Goal: Navigation & Orientation: Find specific page/section

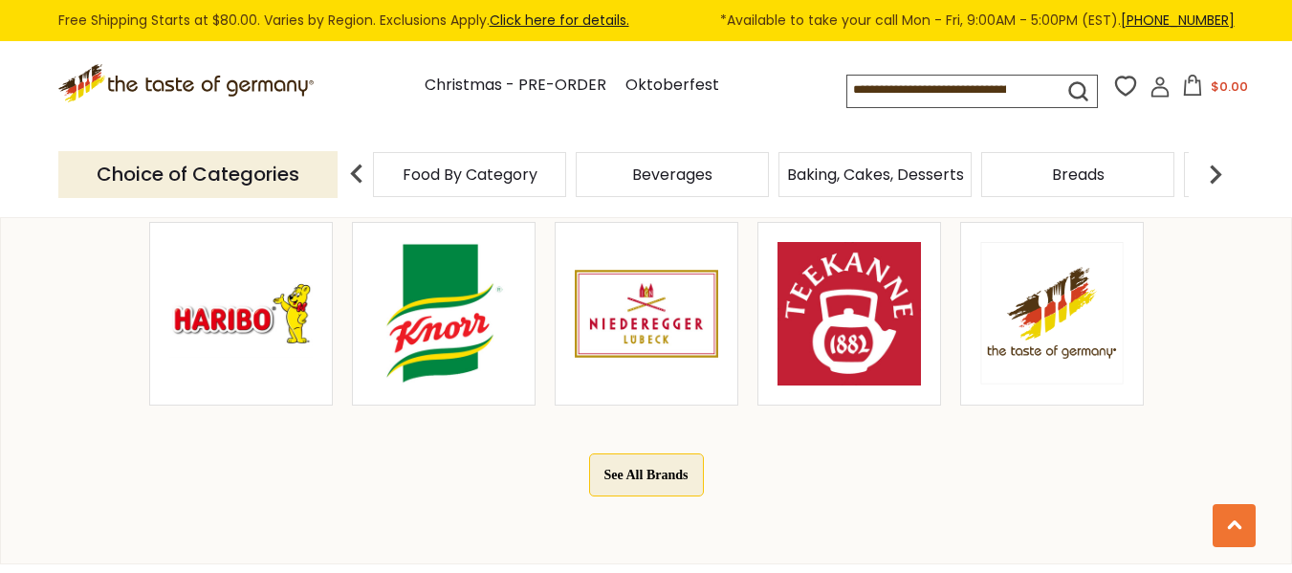
scroll to position [1085, 0]
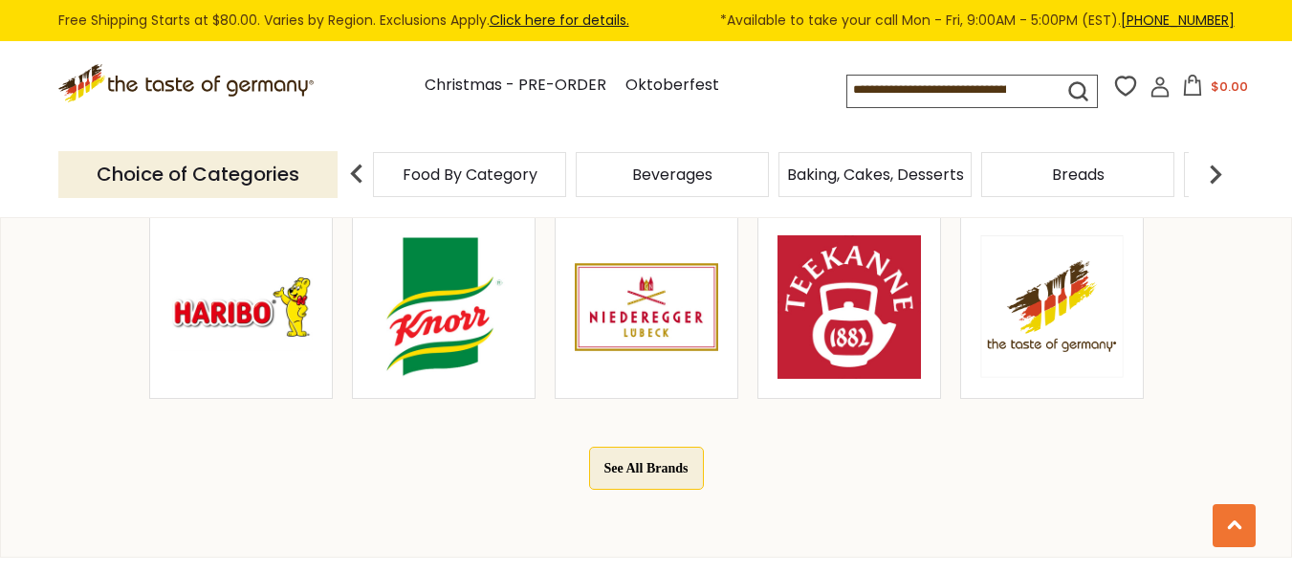
click at [659, 469] on button "See All Brands" at bounding box center [646, 468] width 115 height 43
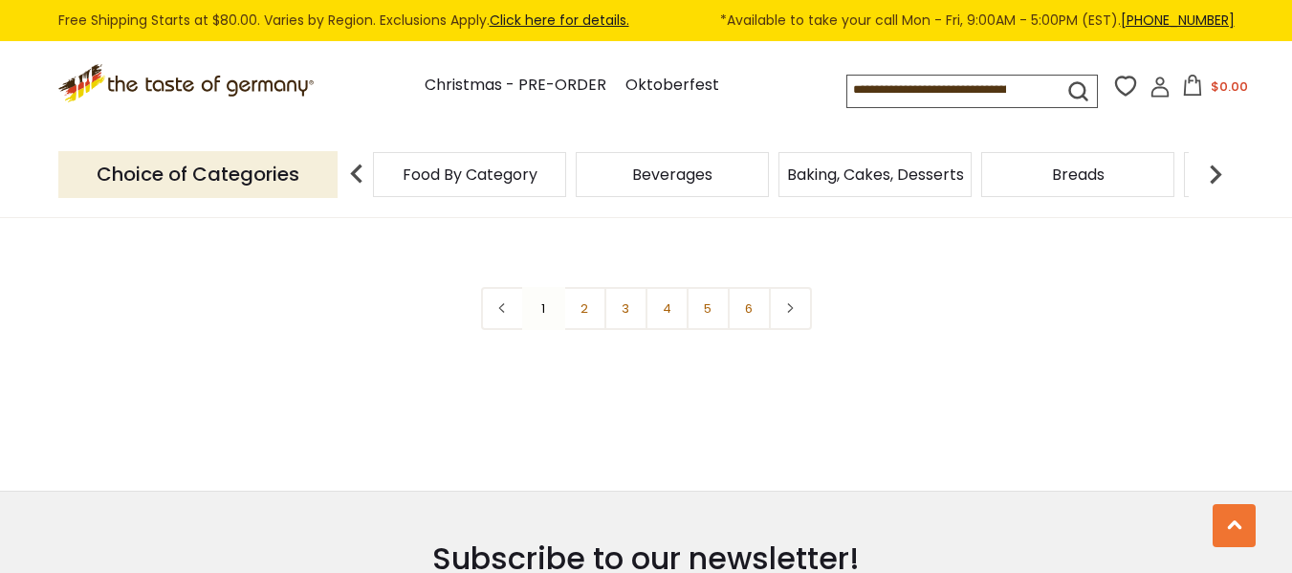
scroll to position [3725, 0]
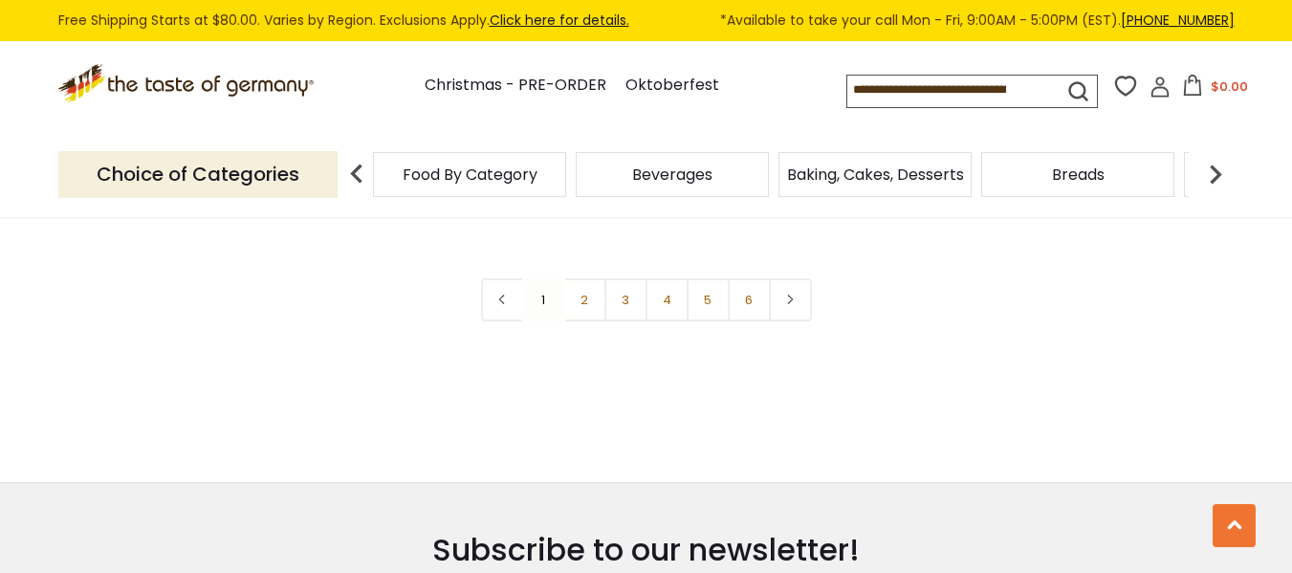
click at [832, 171] on span "Baking, Cakes, Desserts" at bounding box center [875, 174] width 177 height 14
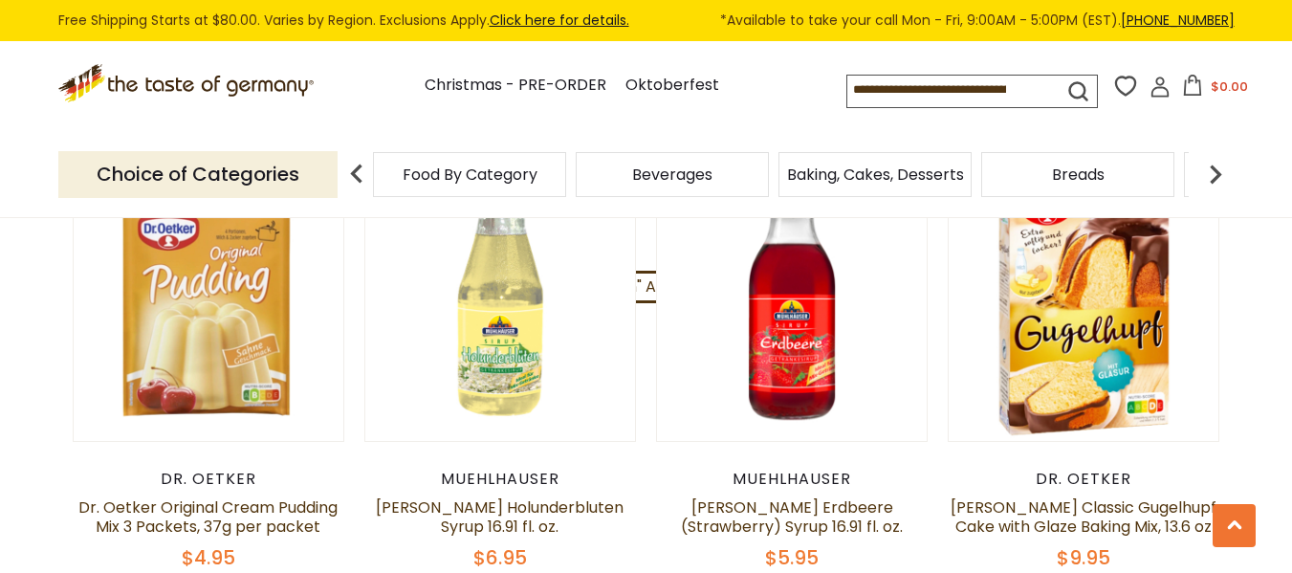
scroll to position [4331, 0]
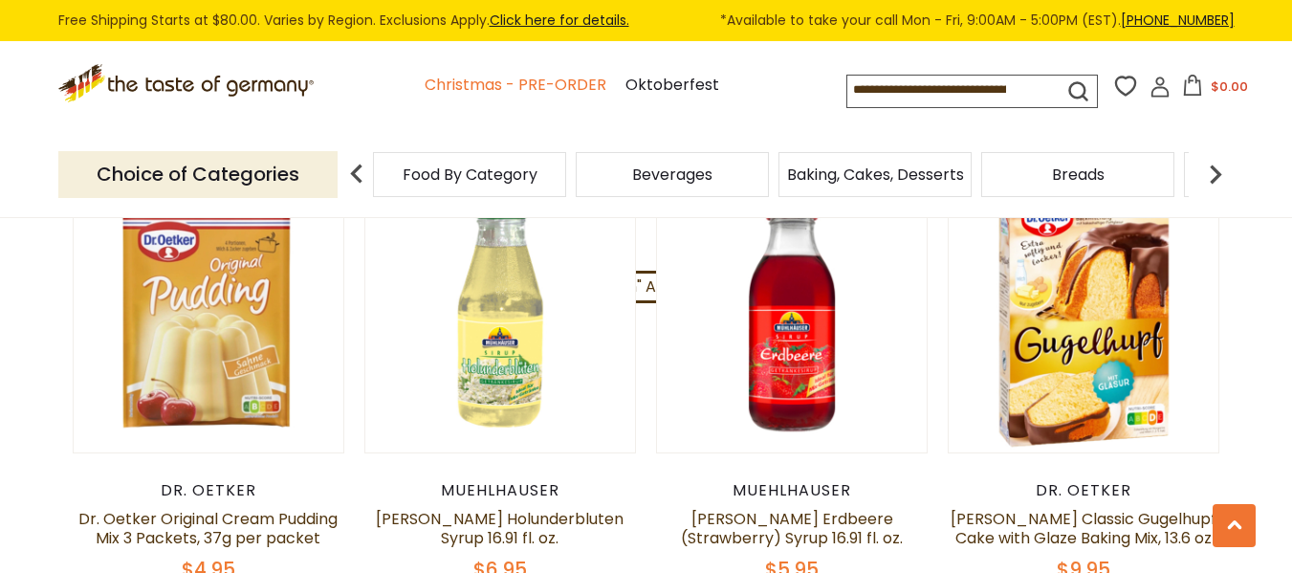
click at [464, 79] on link "Christmas - PRE-ORDER" at bounding box center [516, 86] width 182 height 26
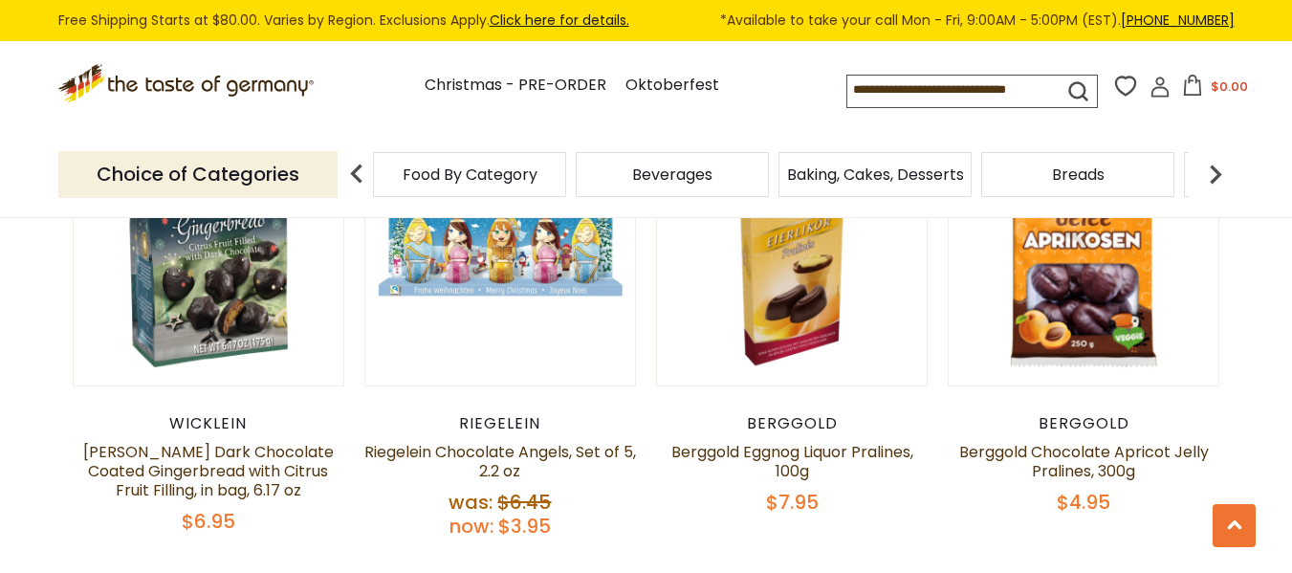
scroll to position [3398, 0]
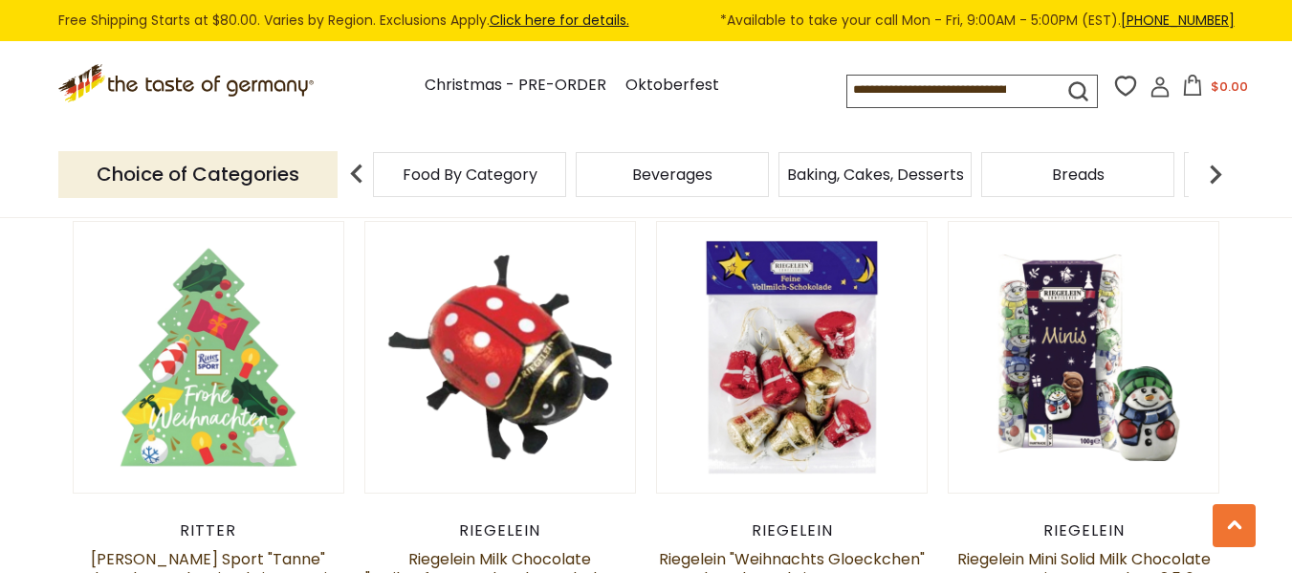
click at [367, 185] on img at bounding box center [357, 174] width 38 height 38
click at [338, 184] on img at bounding box center [357, 174] width 38 height 38
click at [406, 170] on span "Food By Category" at bounding box center [470, 174] width 135 height 14
click at [349, 167] on img at bounding box center [357, 174] width 38 height 38
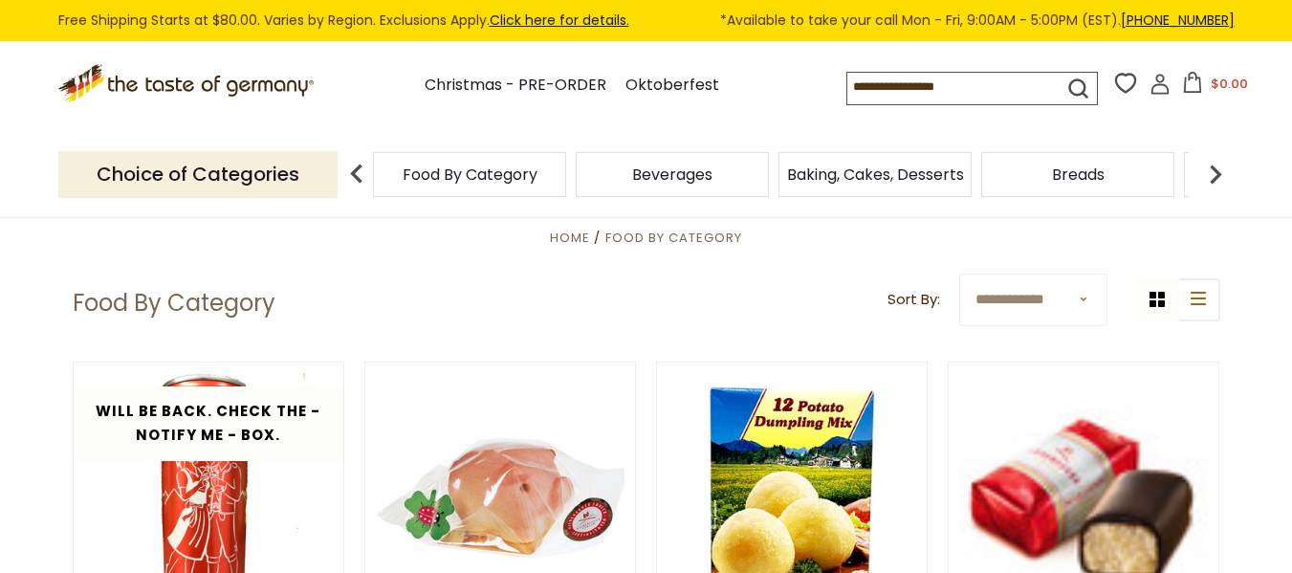
click at [241, 172] on p "Choice of Categories" at bounding box center [197, 174] width 279 height 47
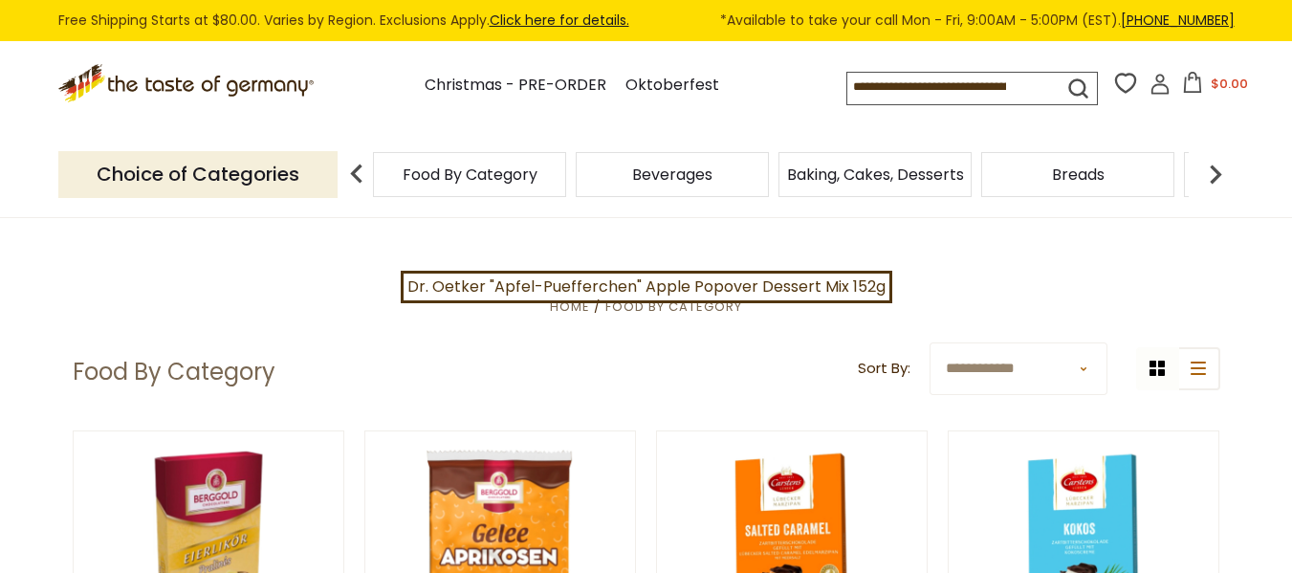
click at [566, 188] on div "Beverages" at bounding box center [469, 174] width 193 height 45
click at [687, 182] on span "Beverages" at bounding box center [672, 174] width 80 height 14
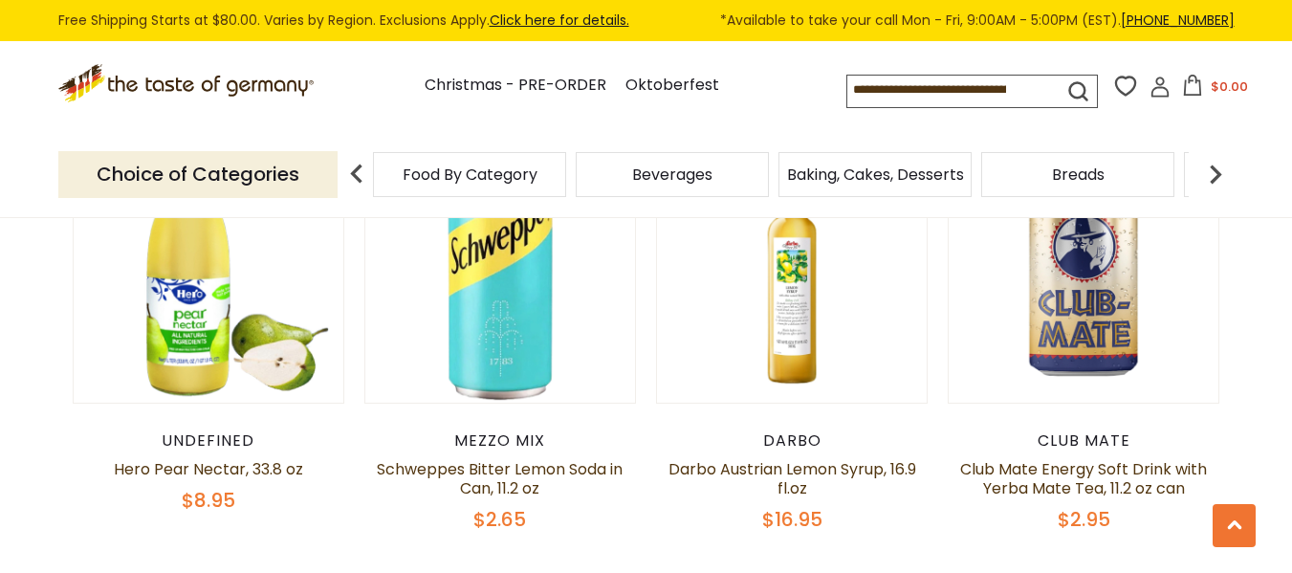
scroll to position [11, 0]
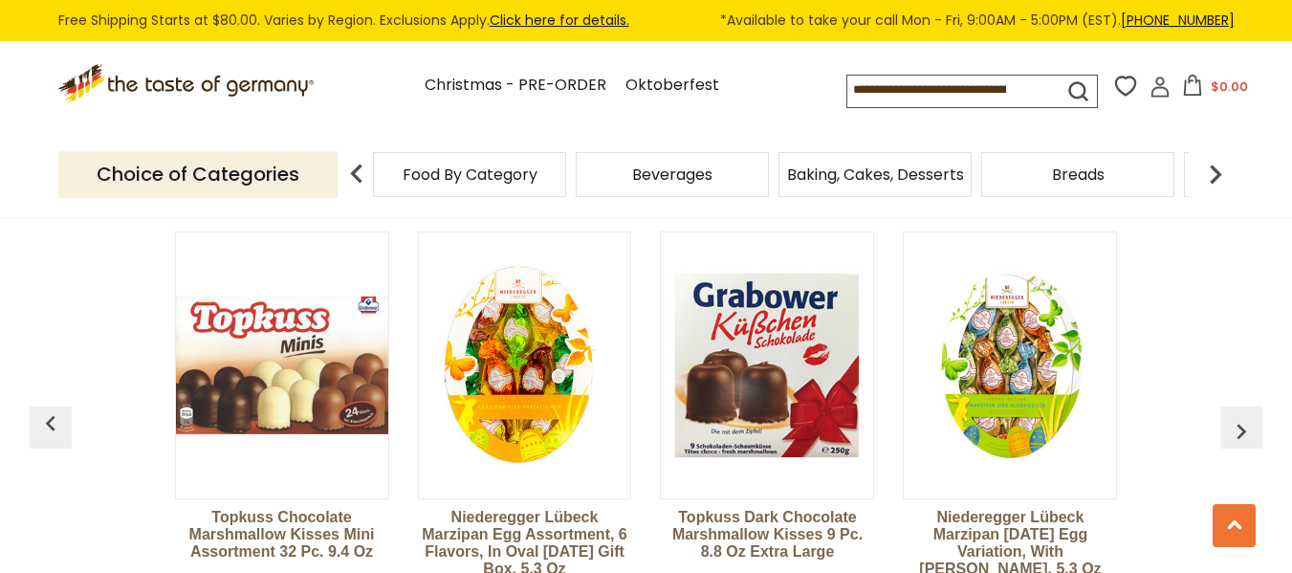
scroll to position [1525, 0]
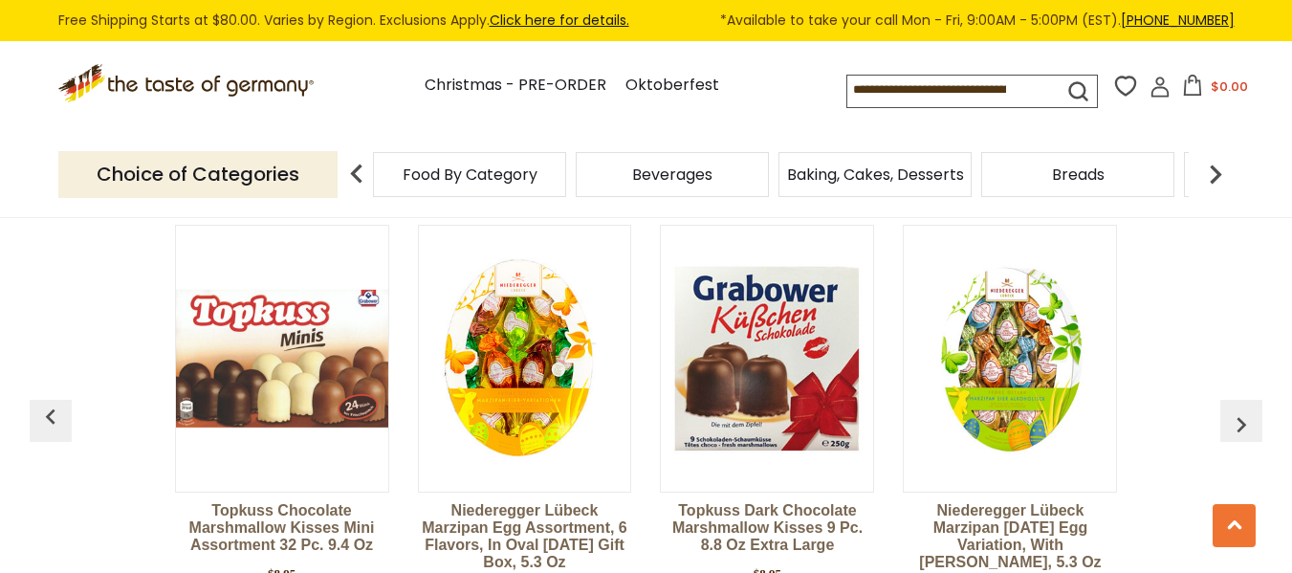
click at [1240, 423] on img "button" at bounding box center [1241, 424] width 31 height 31
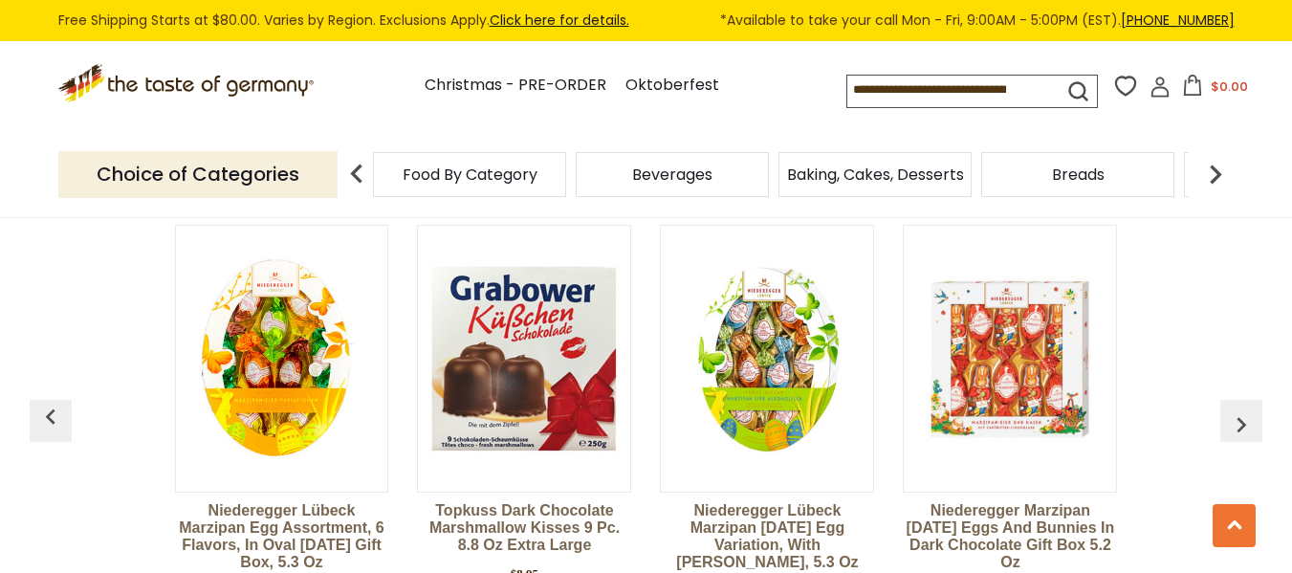
click at [1240, 423] on img "button" at bounding box center [1241, 424] width 31 height 31
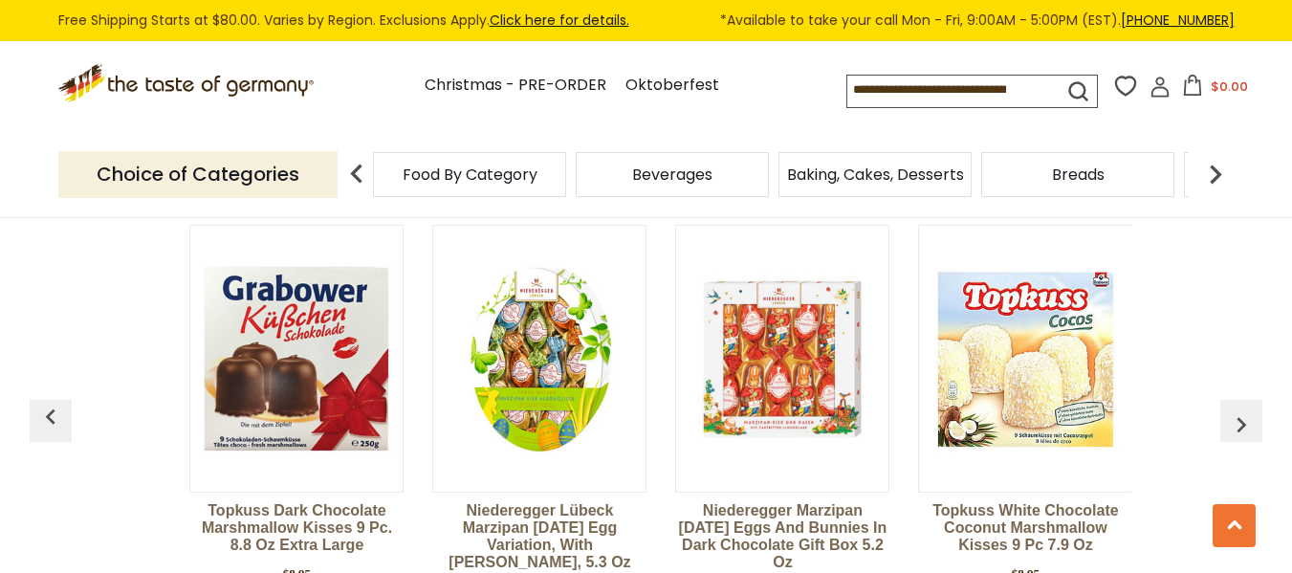
scroll to position [0, 486]
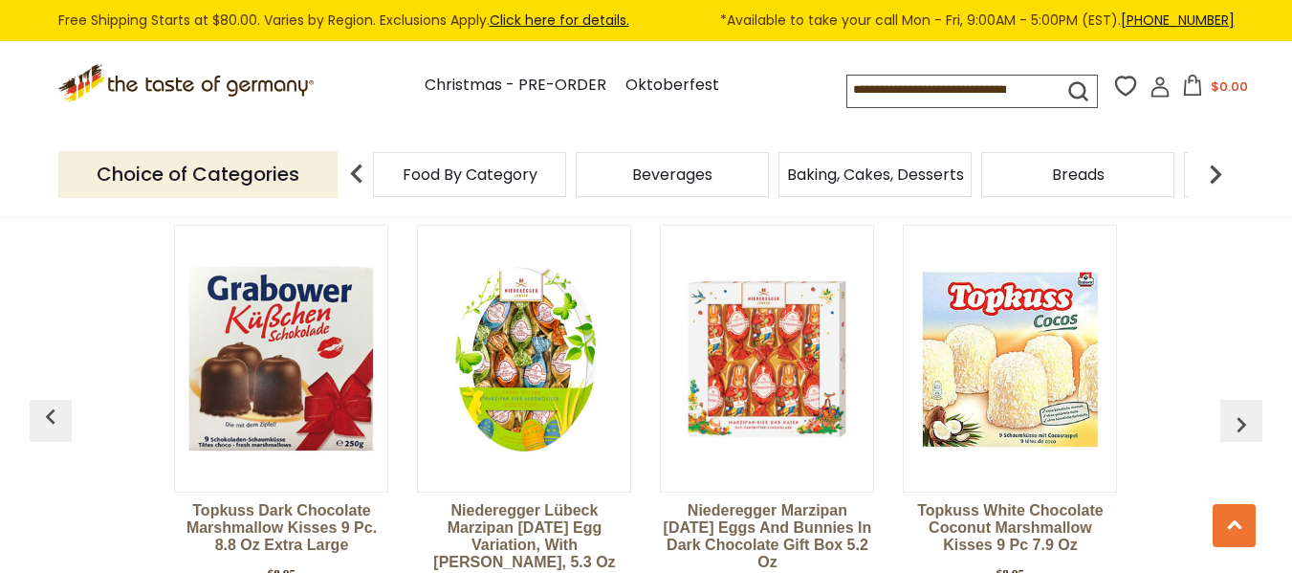
click at [1245, 417] on img "button" at bounding box center [1241, 424] width 31 height 31
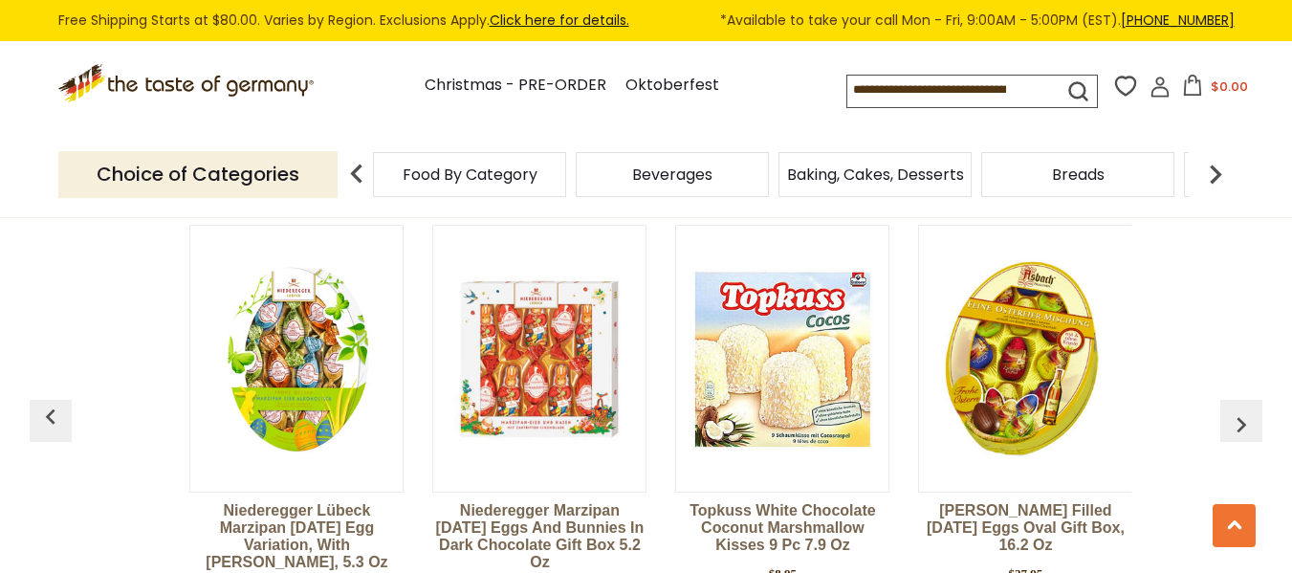
scroll to position [0, 729]
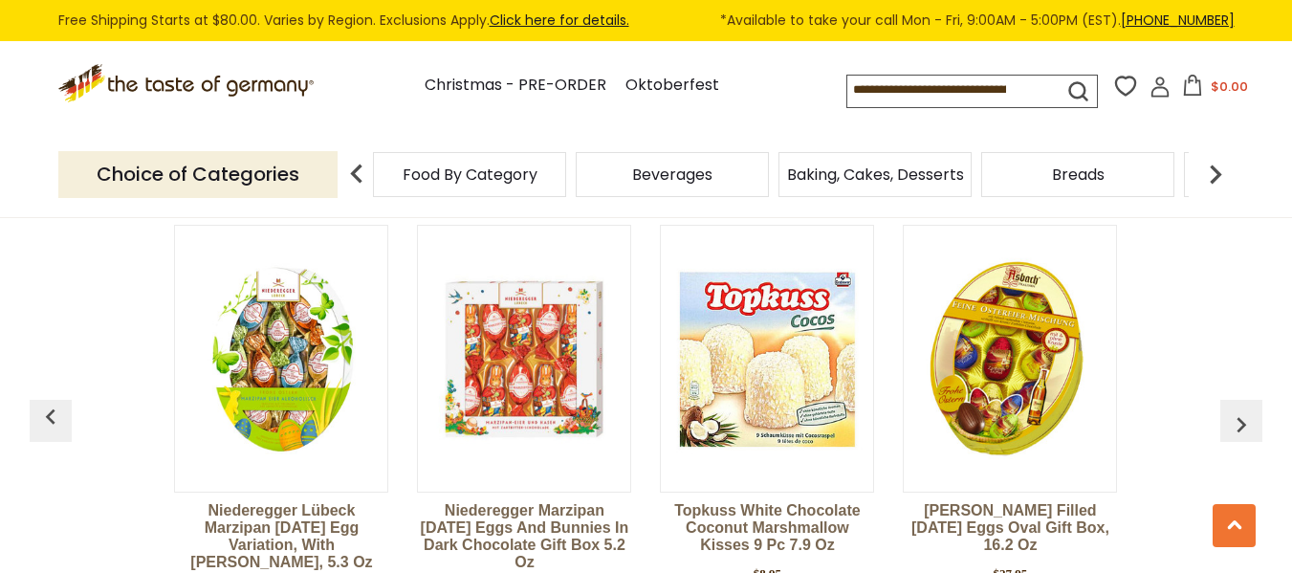
click at [1245, 417] on img "button" at bounding box center [1241, 424] width 31 height 31
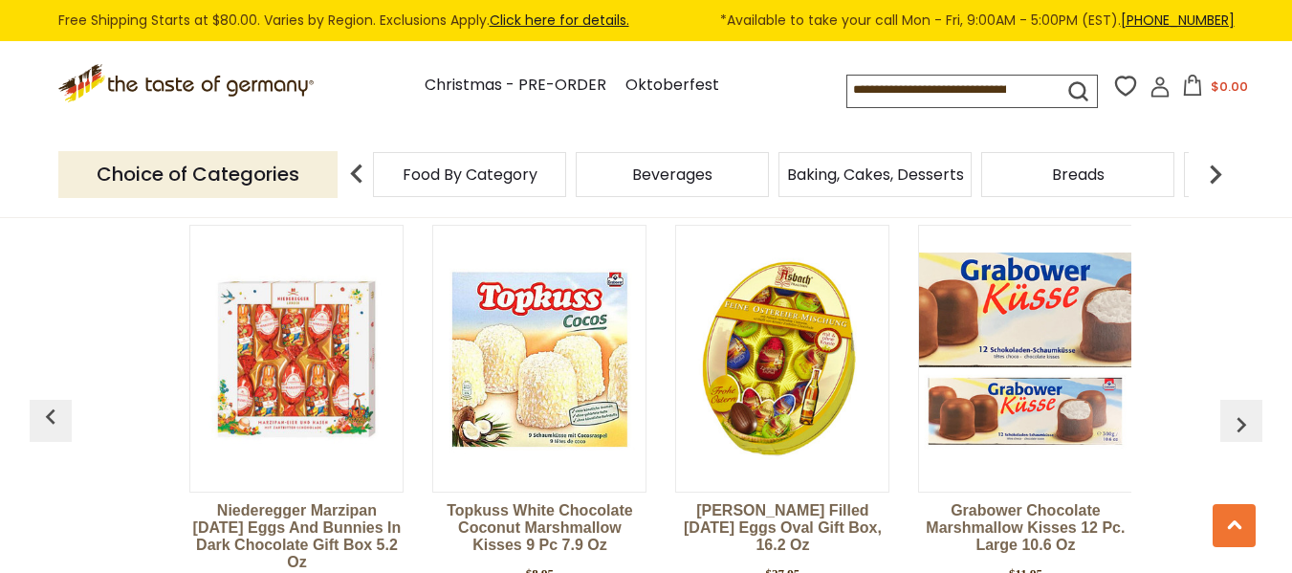
scroll to position [0, 971]
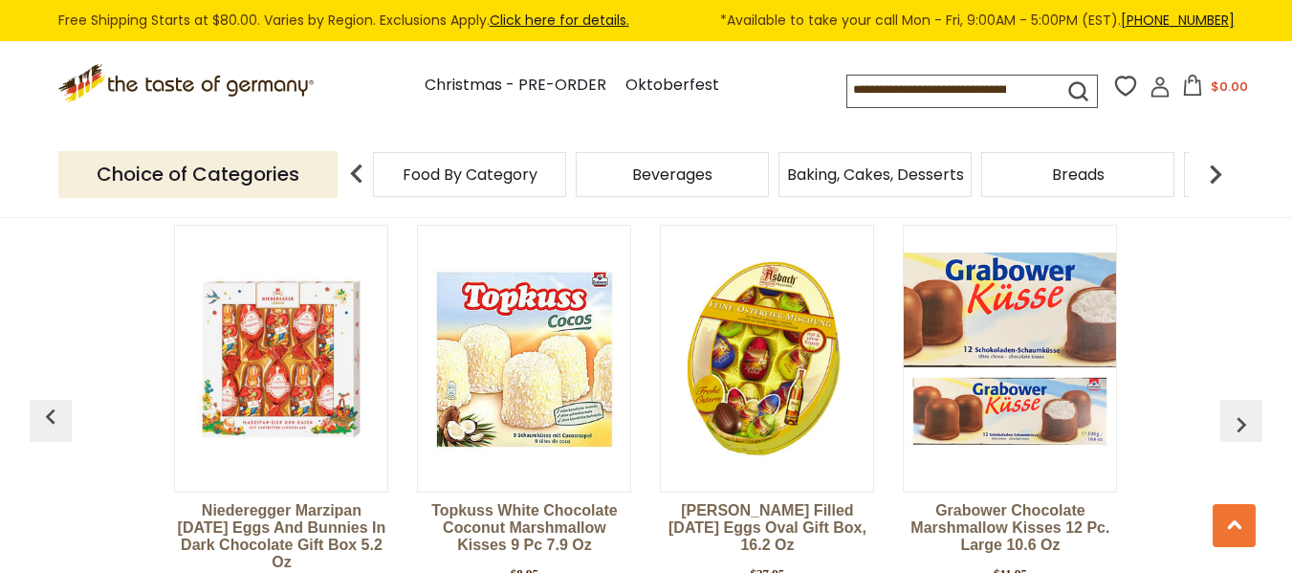
click at [1245, 420] on img "button" at bounding box center [1241, 424] width 31 height 31
click at [566, 186] on div "Breads" at bounding box center [469, 174] width 193 height 45
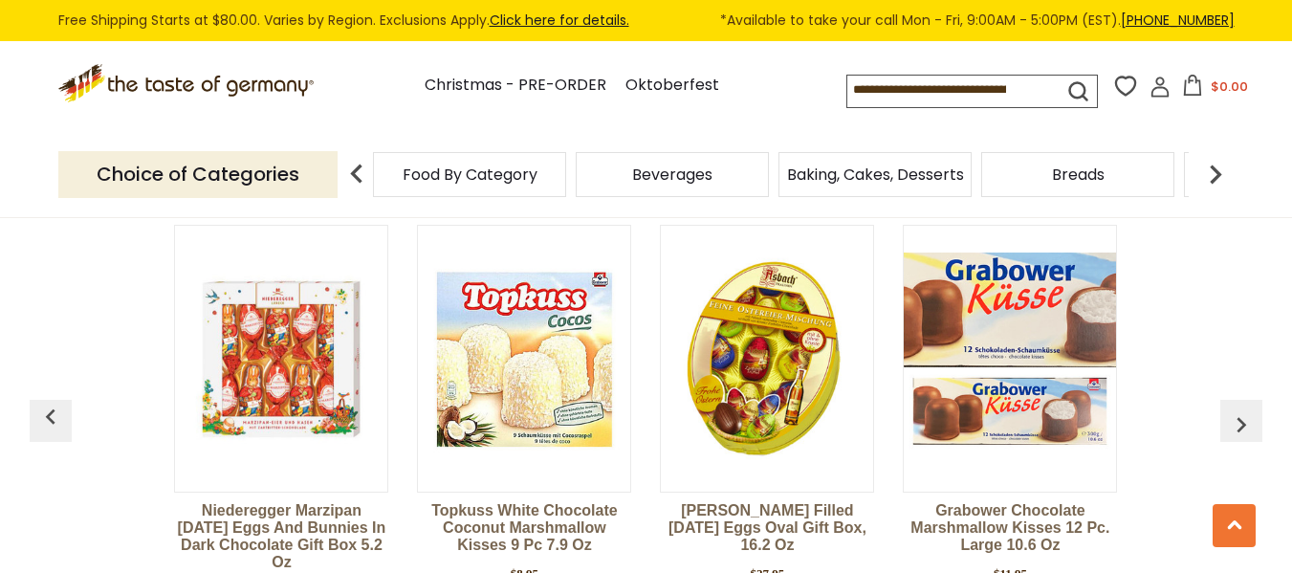
click at [566, 186] on div "Breads" at bounding box center [469, 174] width 193 height 45
click at [1234, 424] on img "button" at bounding box center [1241, 424] width 31 height 31
click at [566, 186] on div "Breads" at bounding box center [469, 174] width 193 height 45
click at [1216, 179] on img at bounding box center [1215, 174] width 38 height 38
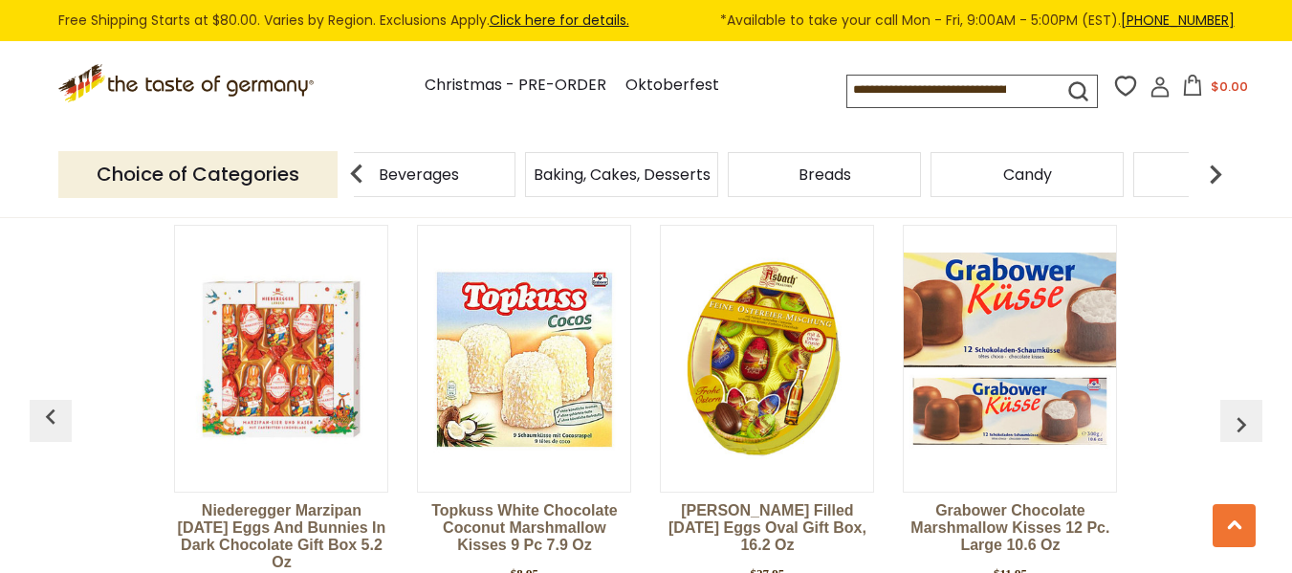
click at [831, 175] on span "Breads" at bounding box center [824, 174] width 53 height 14
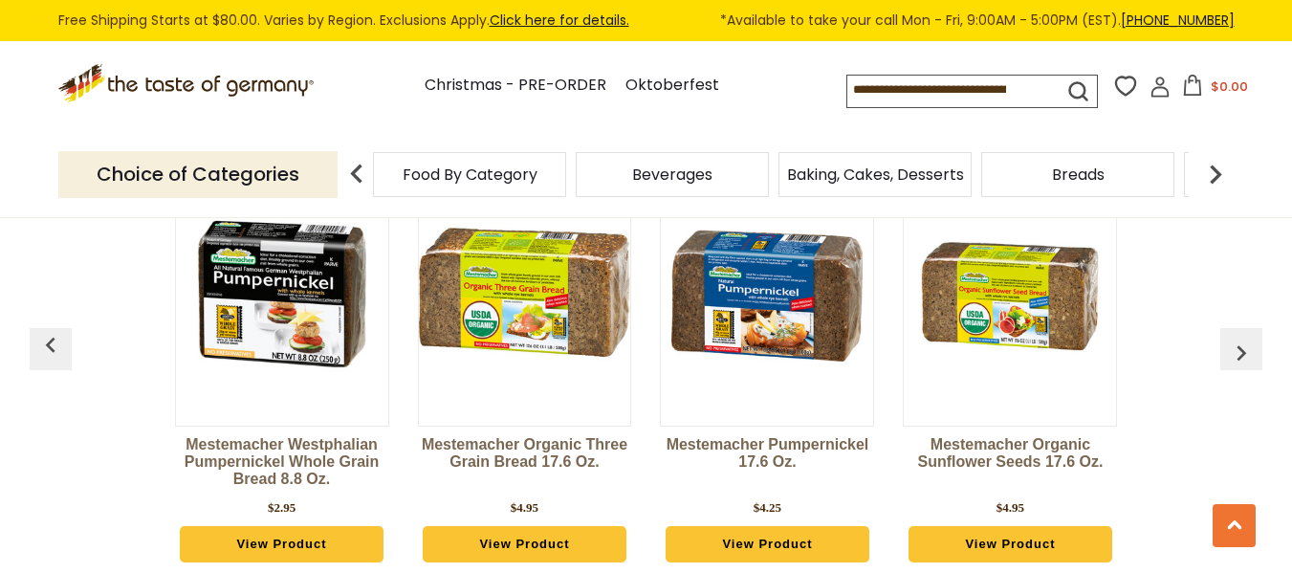
scroll to position [5118, 0]
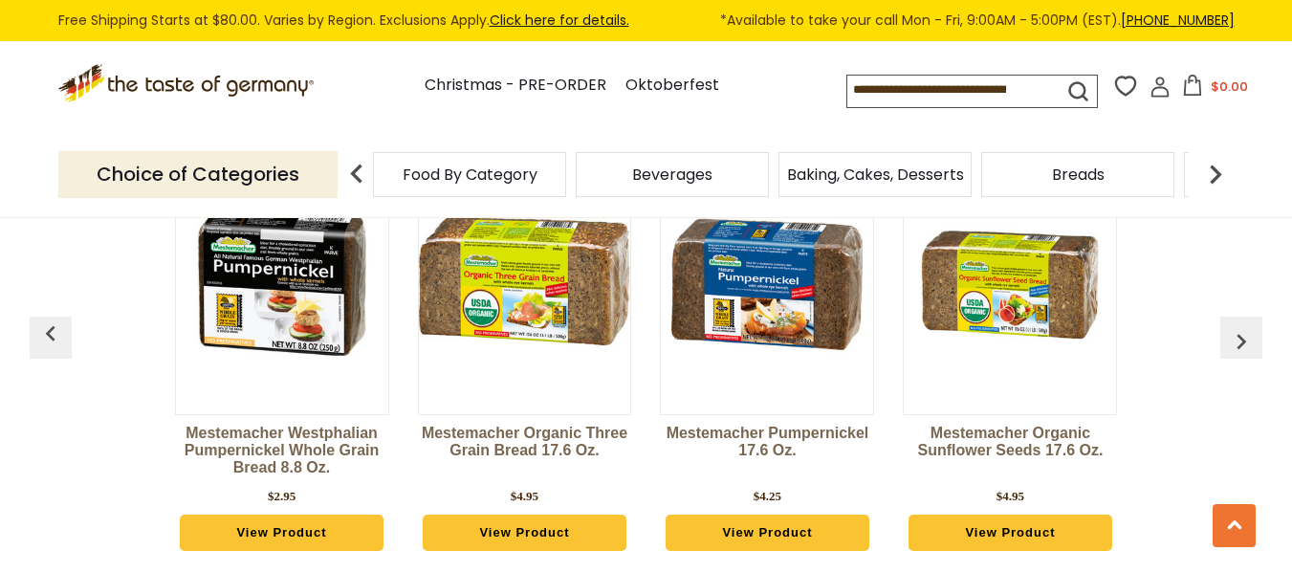
click at [1255, 331] on img "button" at bounding box center [1241, 341] width 31 height 31
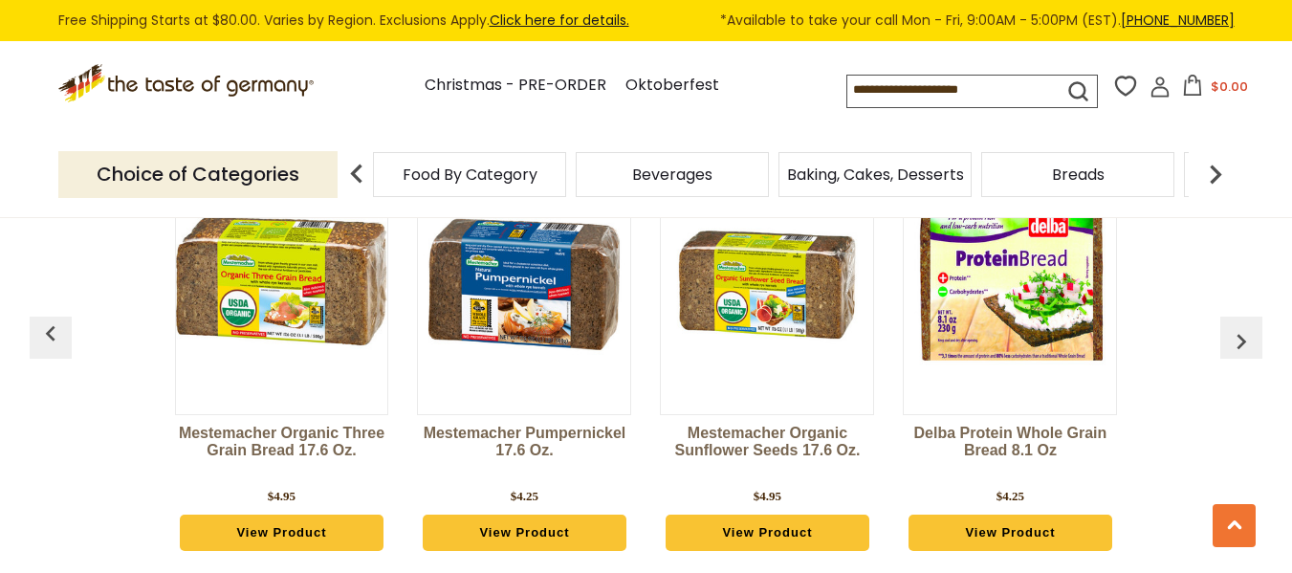
click at [1251, 336] on img "button" at bounding box center [1241, 341] width 31 height 31
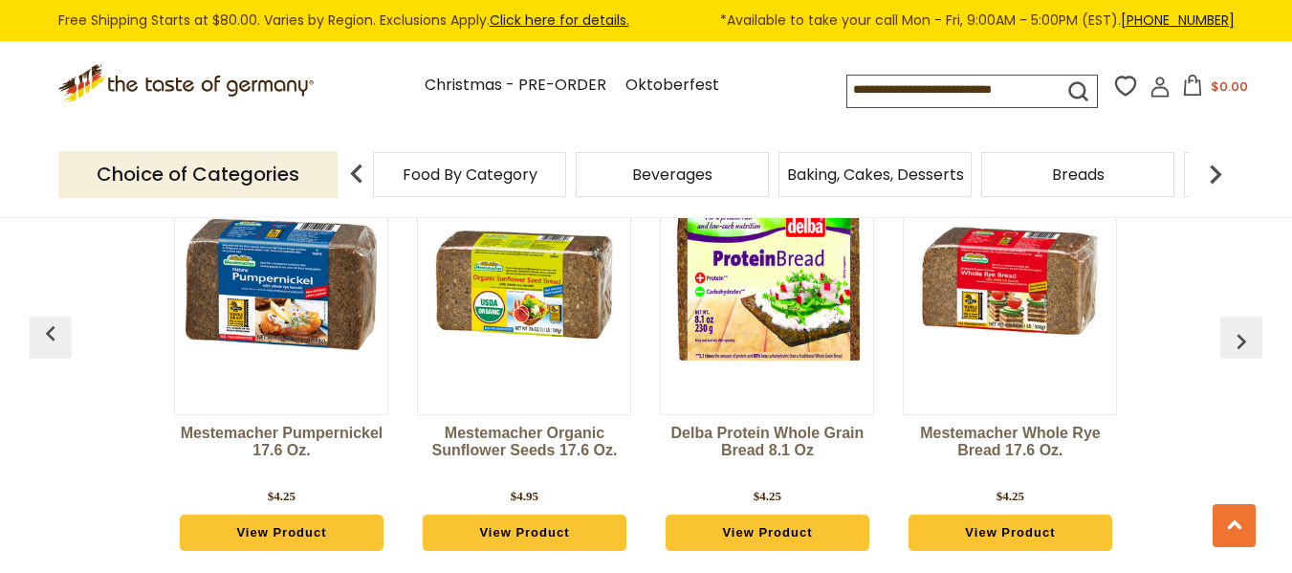
click at [1242, 349] on img "button" at bounding box center [1241, 341] width 31 height 31
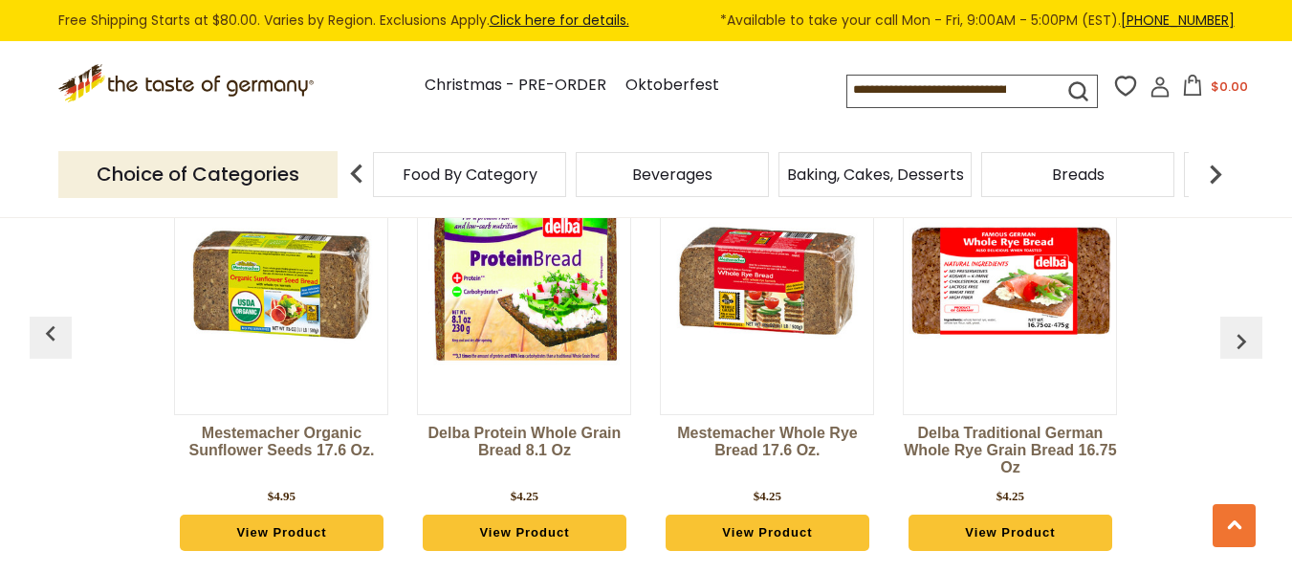
click at [1242, 349] on img "button" at bounding box center [1241, 341] width 31 height 31
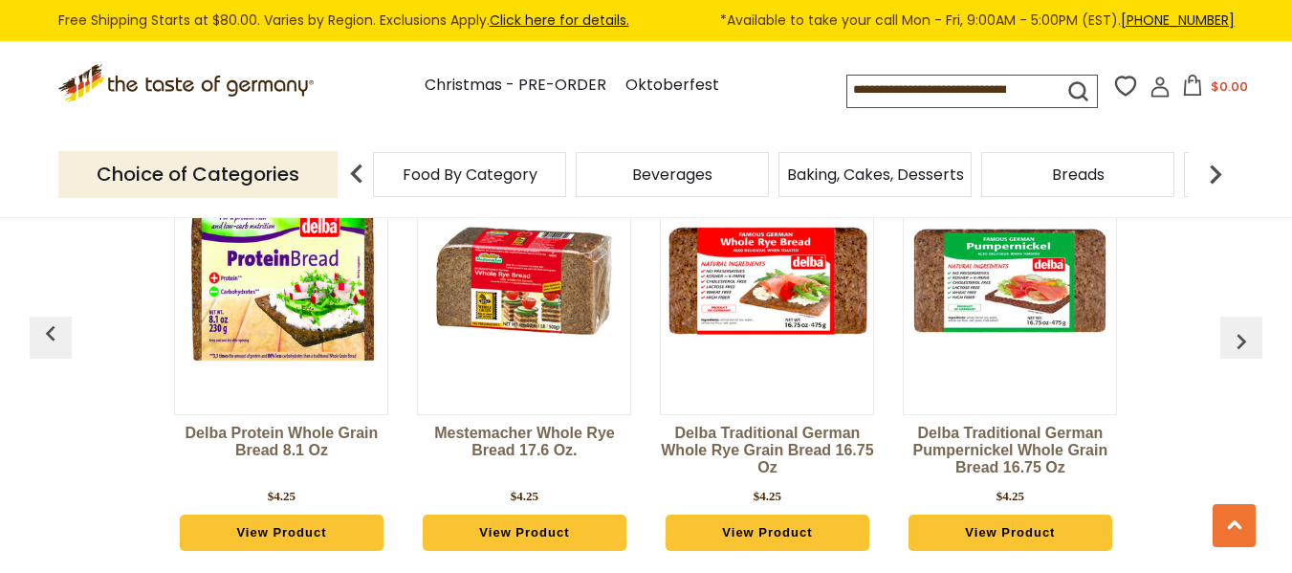
click at [1242, 349] on img "button" at bounding box center [1241, 341] width 31 height 31
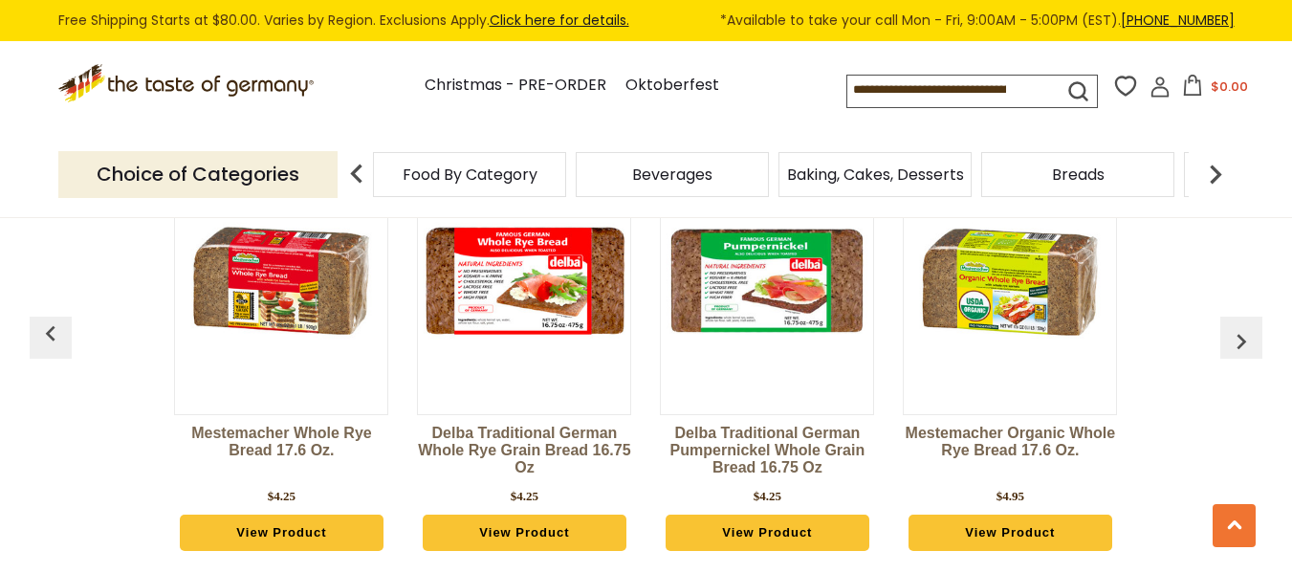
click at [1242, 349] on img "button" at bounding box center [1241, 341] width 31 height 31
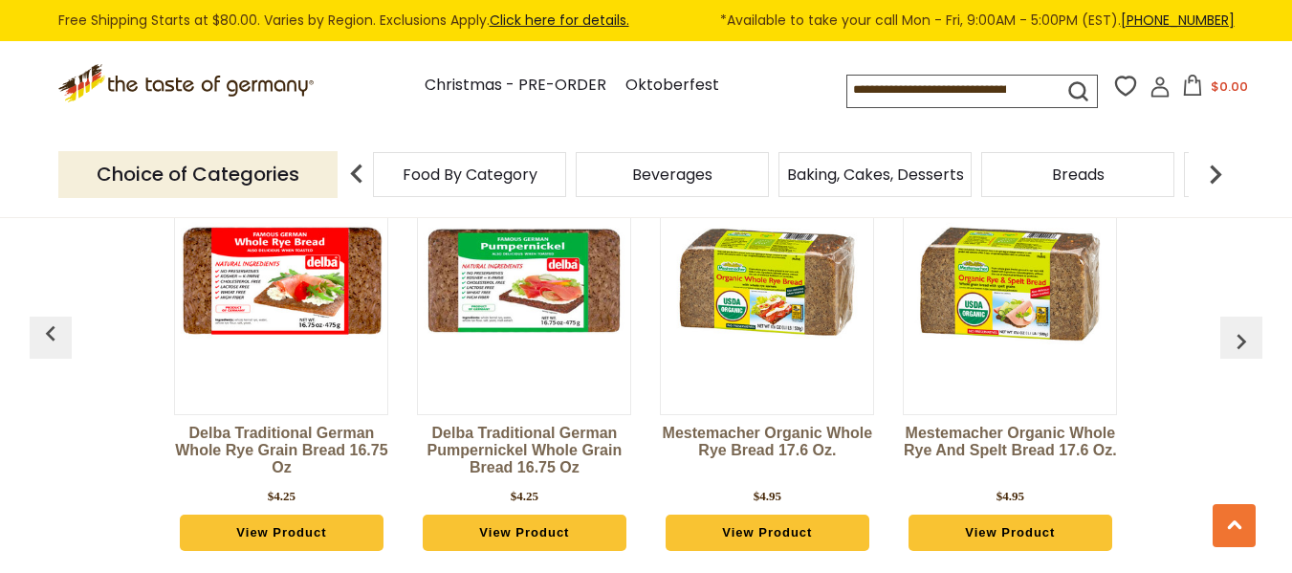
click at [1242, 349] on img "button" at bounding box center [1241, 341] width 31 height 31
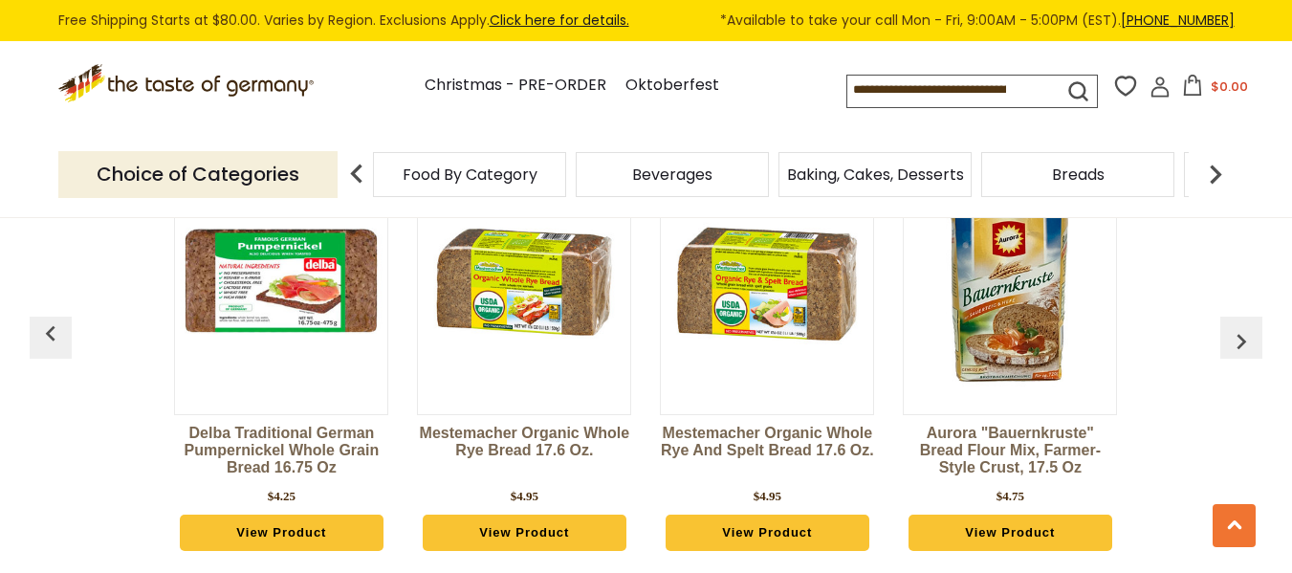
click at [1242, 349] on img "button" at bounding box center [1241, 341] width 31 height 31
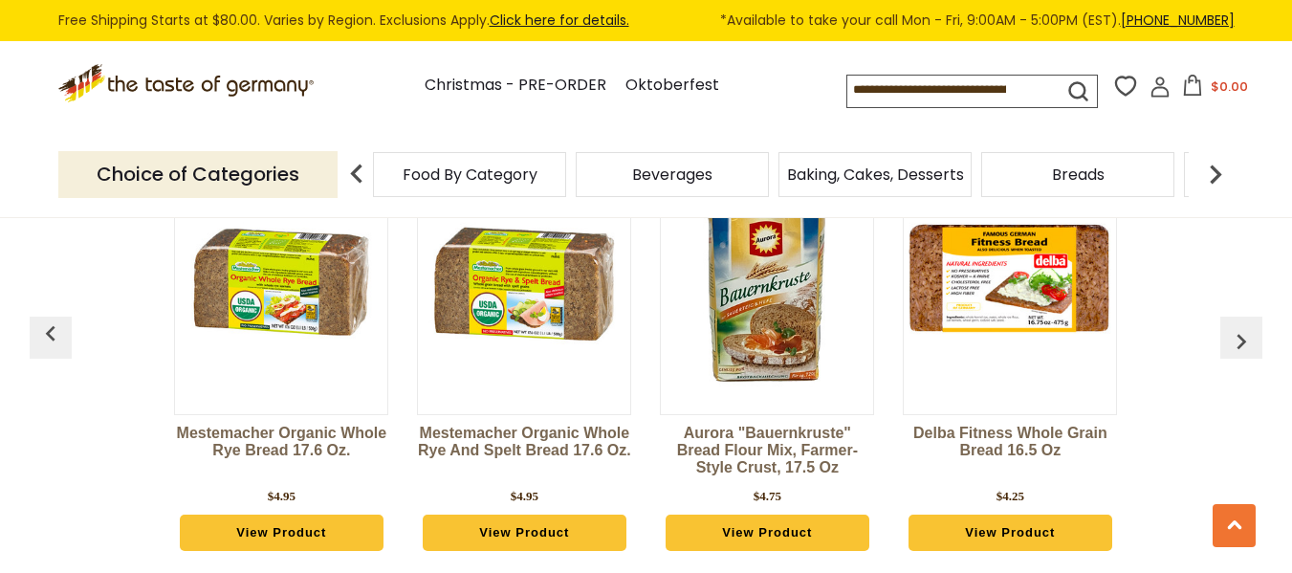
click at [1242, 349] on img "button" at bounding box center [1241, 341] width 31 height 31
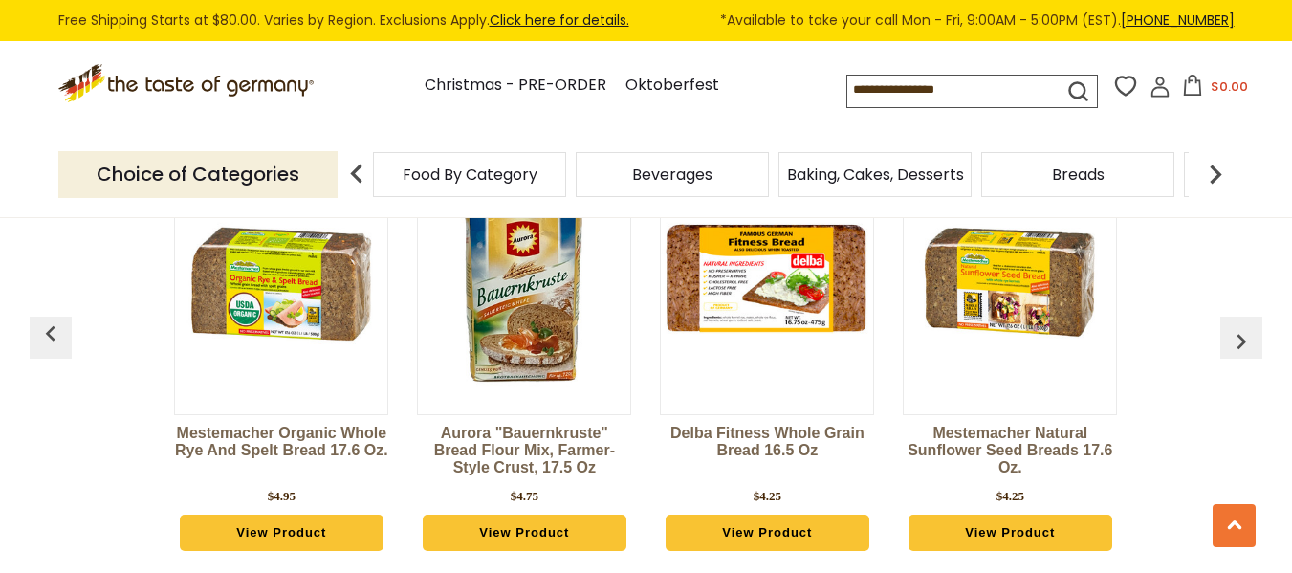
click at [1242, 349] on img "button" at bounding box center [1241, 341] width 31 height 31
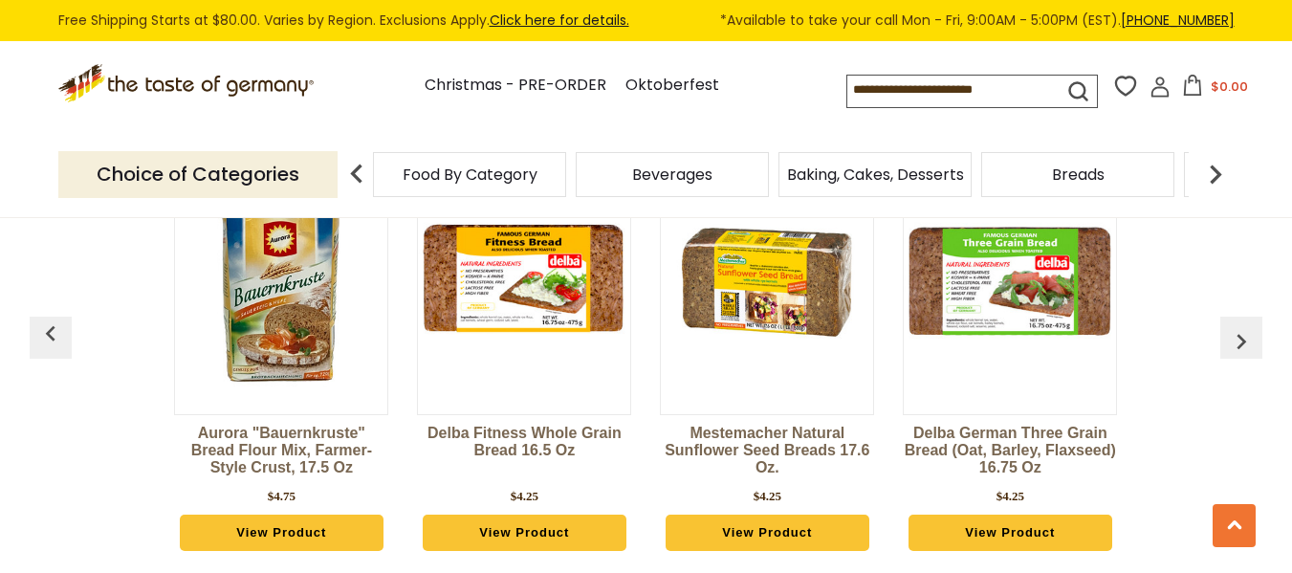
click at [1242, 349] on img "button" at bounding box center [1241, 341] width 31 height 31
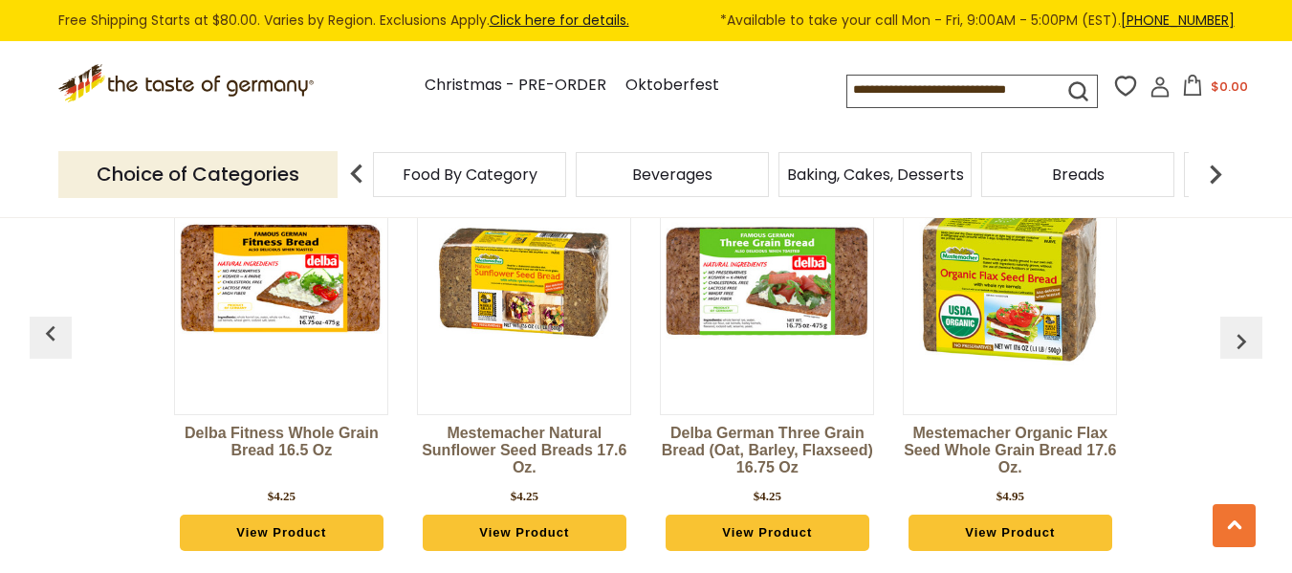
click at [1242, 349] on img "button" at bounding box center [1241, 341] width 31 height 31
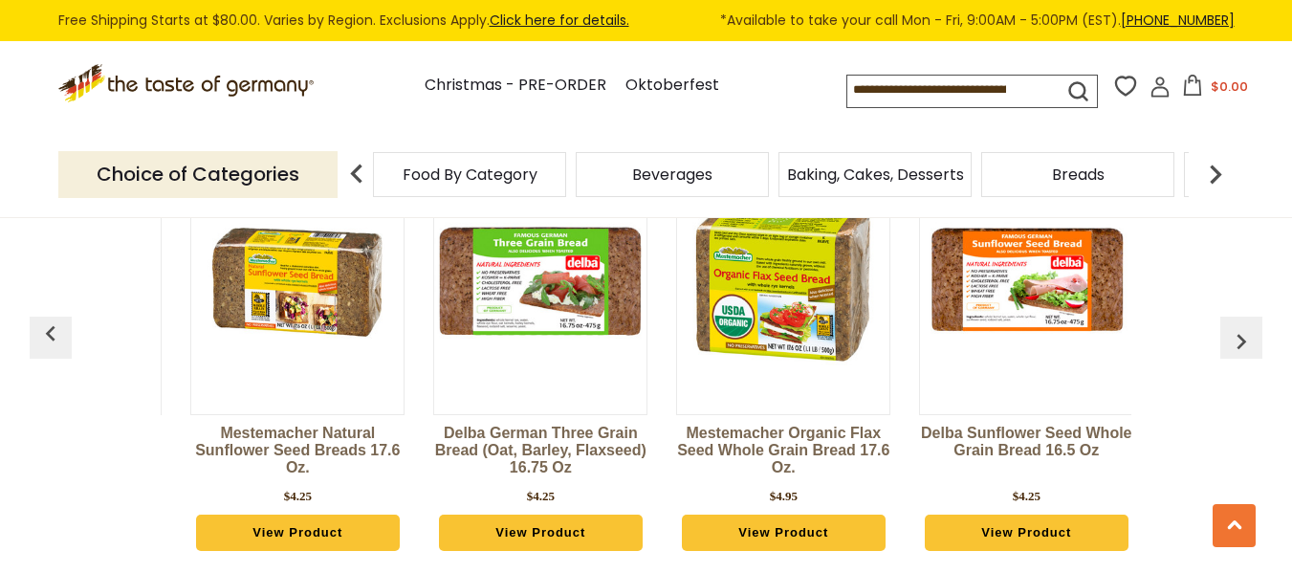
scroll to position [0, 2914]
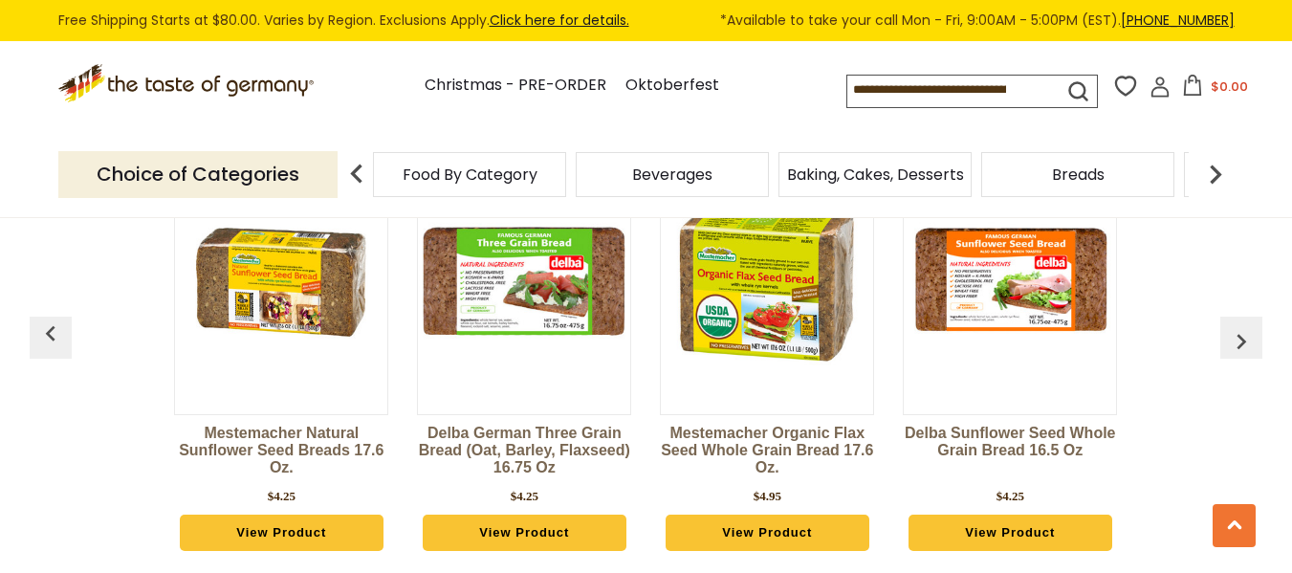
click at [1242, 349] on img "button" at bounding box center [1241, 341] width 31 height 31
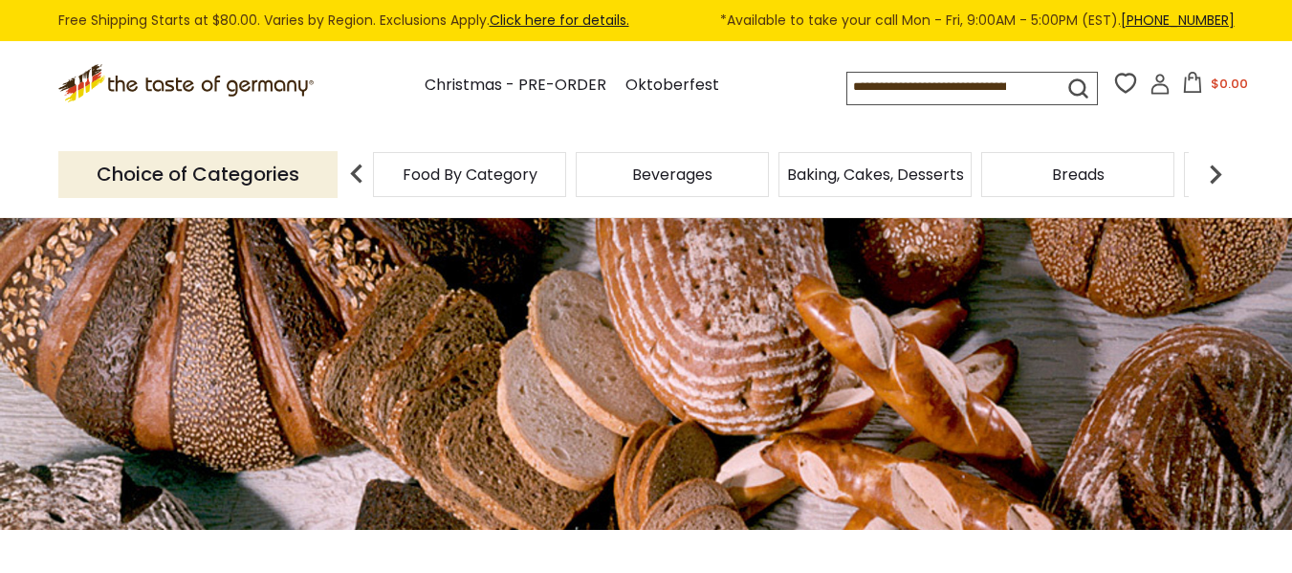
scroll to position [0, 0]
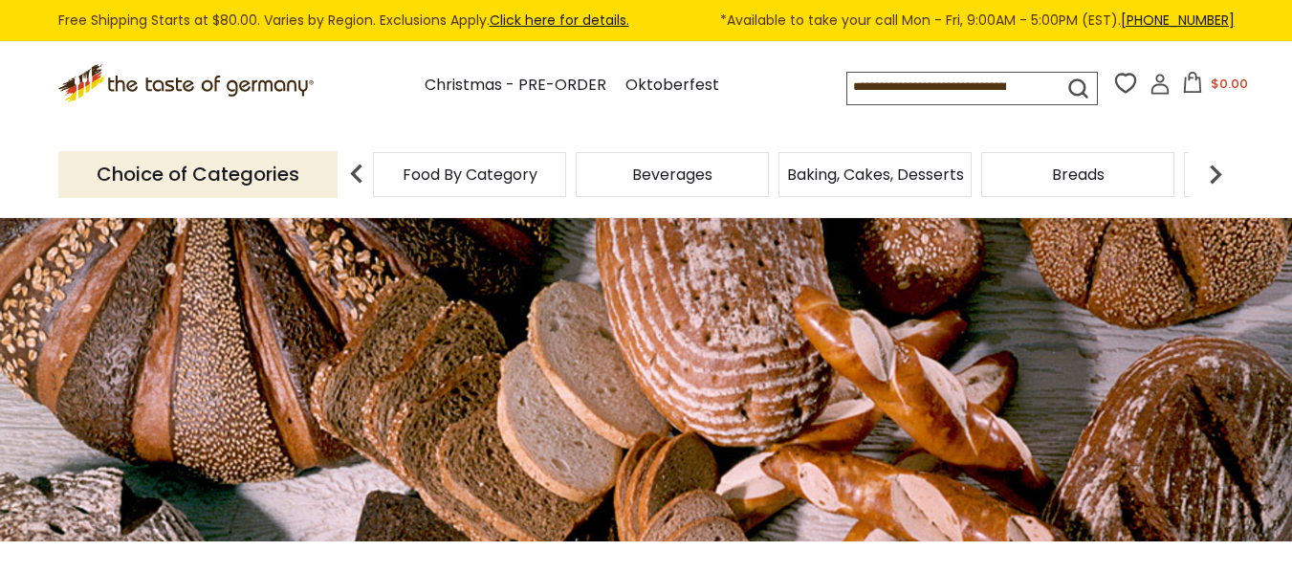
click at [1215, 180] on img at bounding box center [1215, 174] width 38 height 38
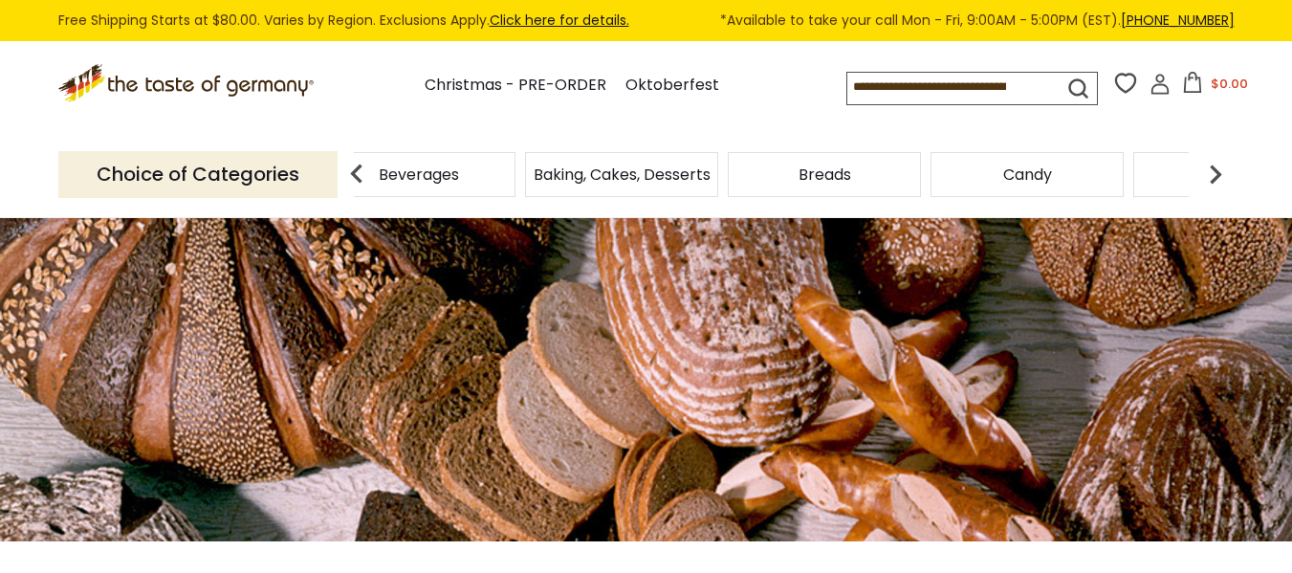
click at [1215, 180] on img at bounding box center [1215, 174] width 38 height 38
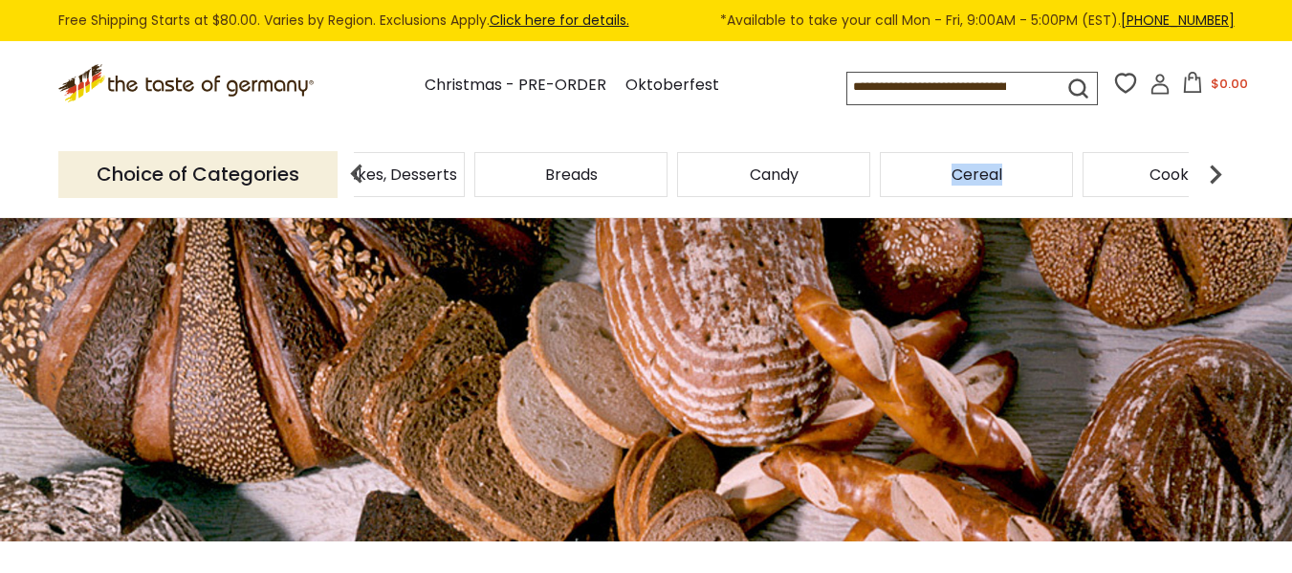
click at [978, 176] on span "Cereal" at bounding box center [976, 174] width 51 height 14
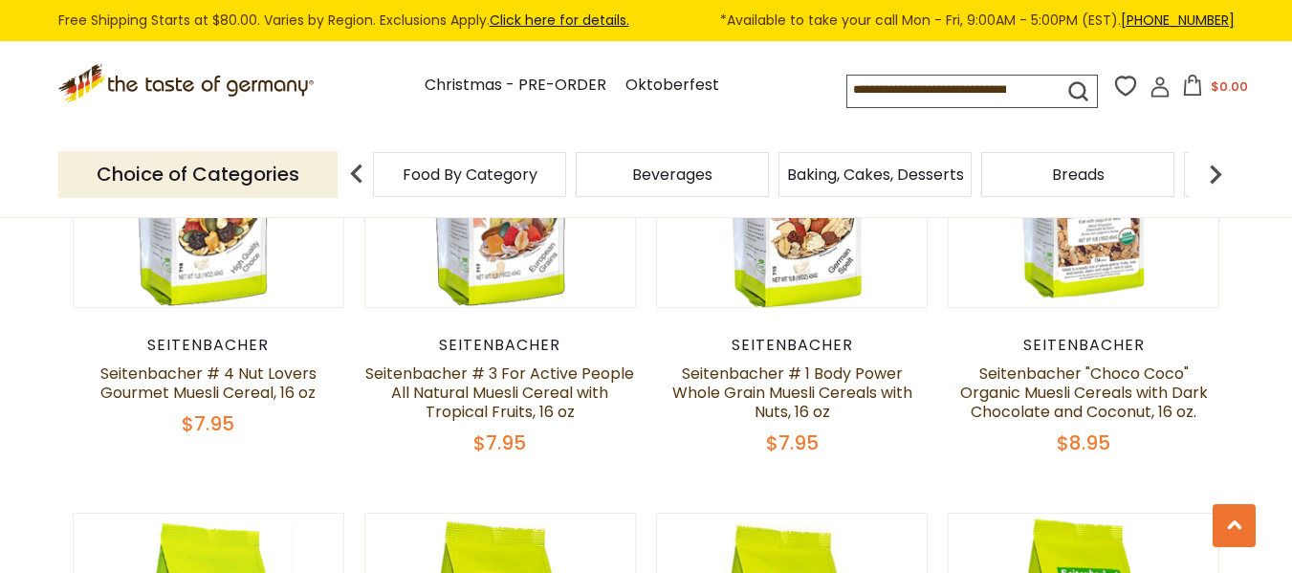
scroll to position [1111, 0]
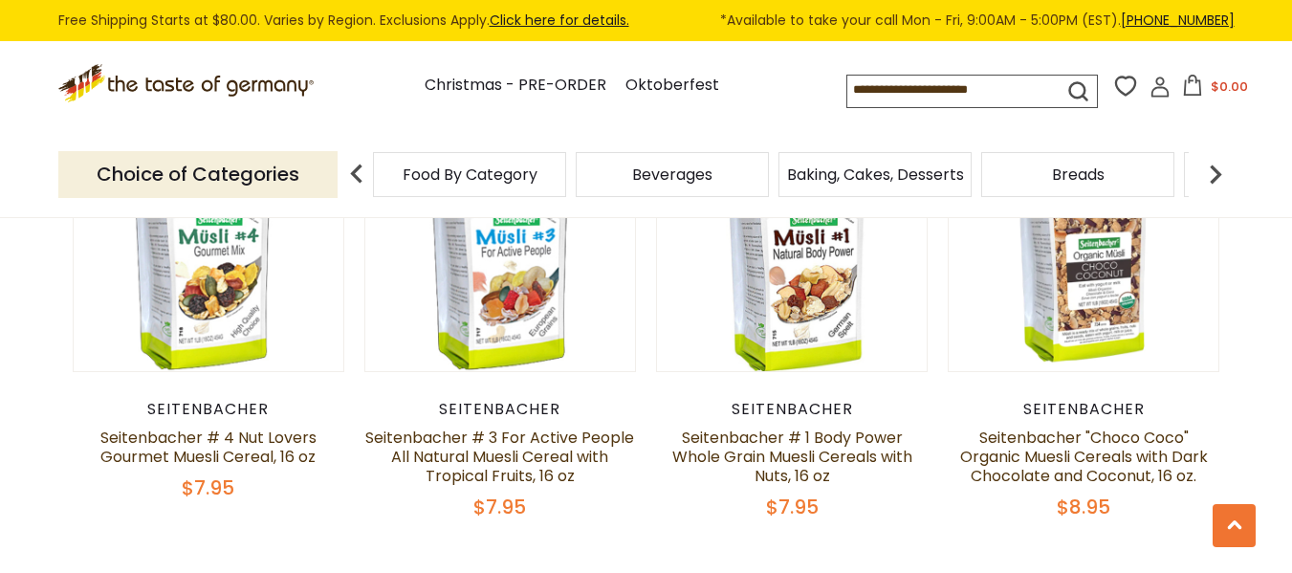
click at [1208, 177] on img at bounding box center [1215, 174] width 38 height 38
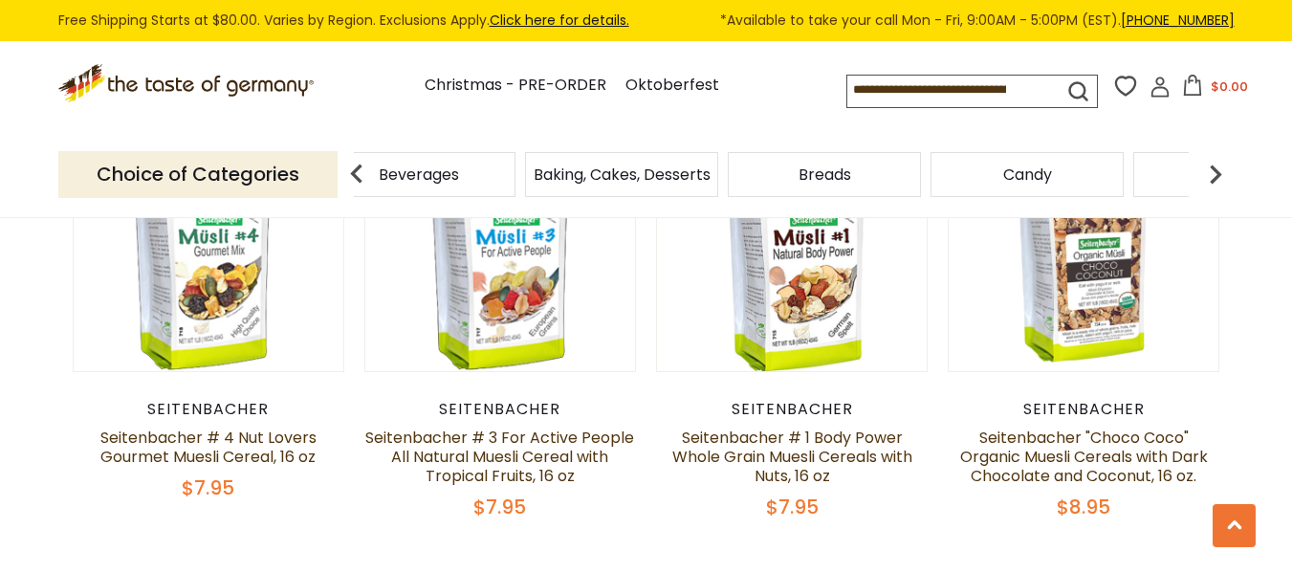
click at [1208, 177] on img at bounding box center [1215, 174] width 38 height 38
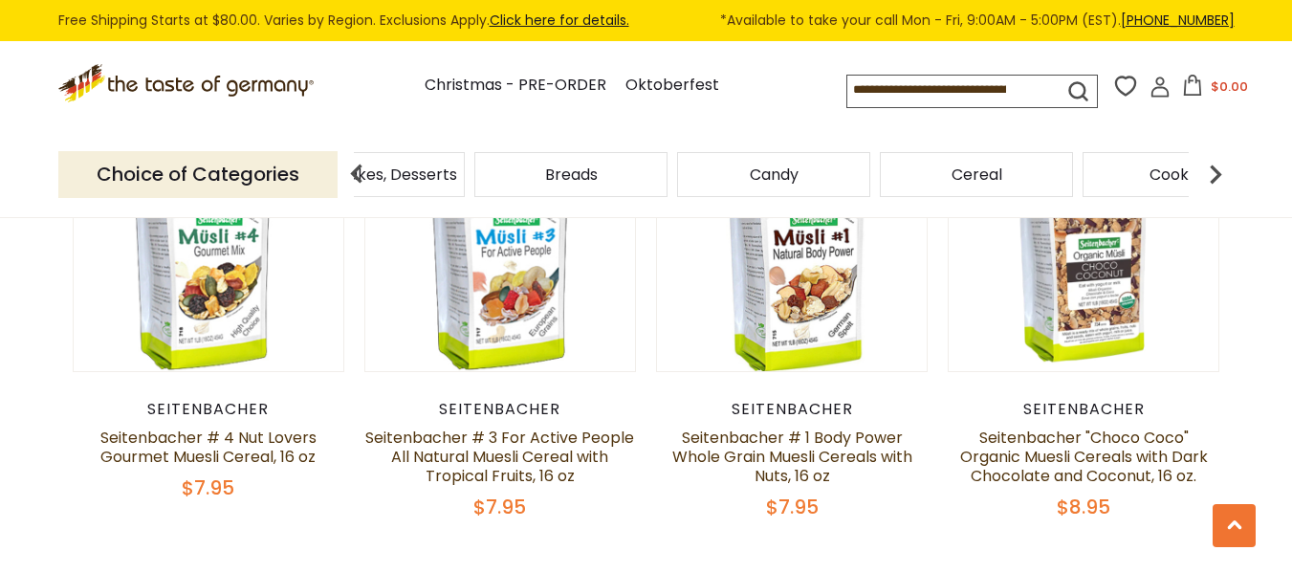
click at [1208, 177] on img at bounding box center [1215, 174] width 38 height 38
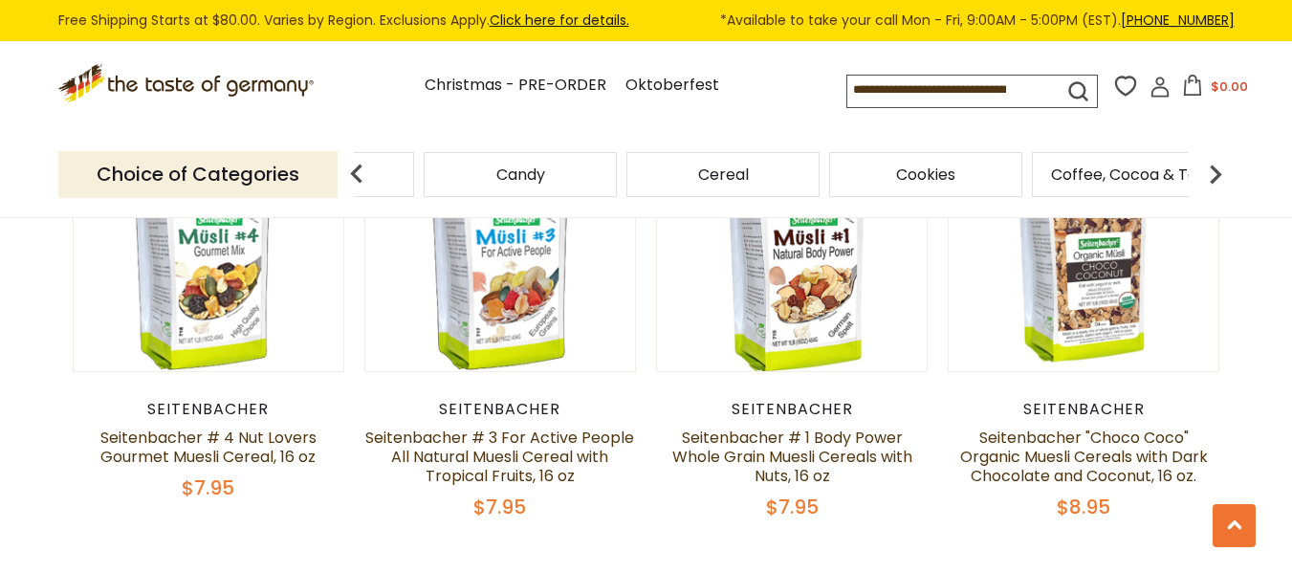
click at [1208, 177] on img at bounding box center [1215, 174] width 38 height 38
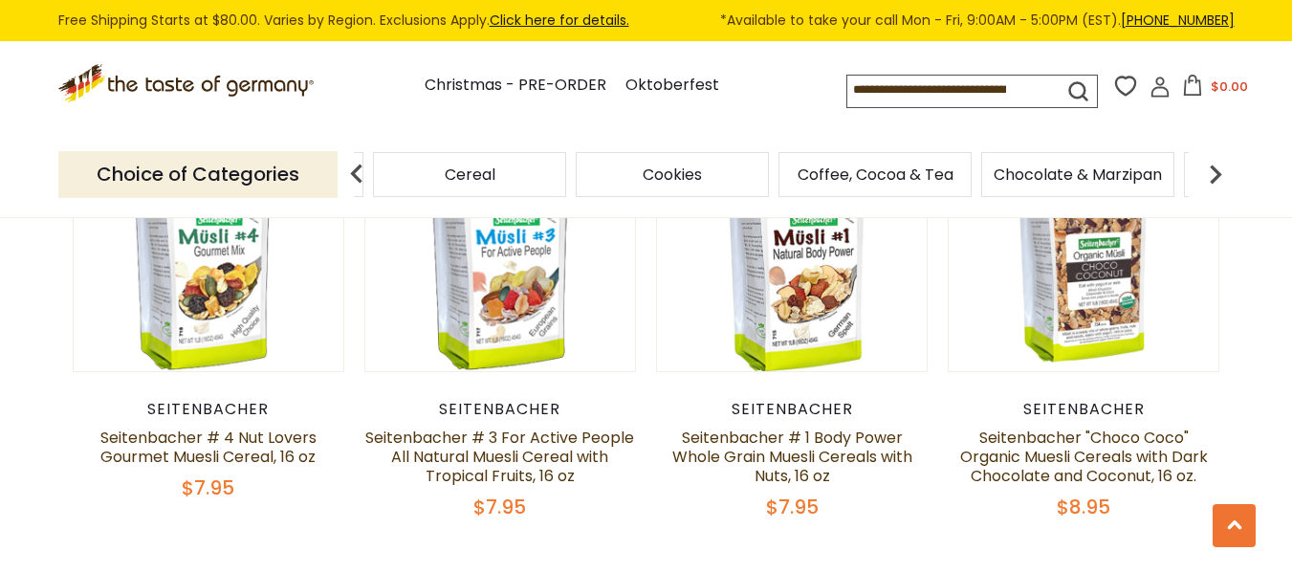
click at [1120, 167] on span "Chocolate & Marzipan" at bounding box center [1077, 174] width 168 height 14
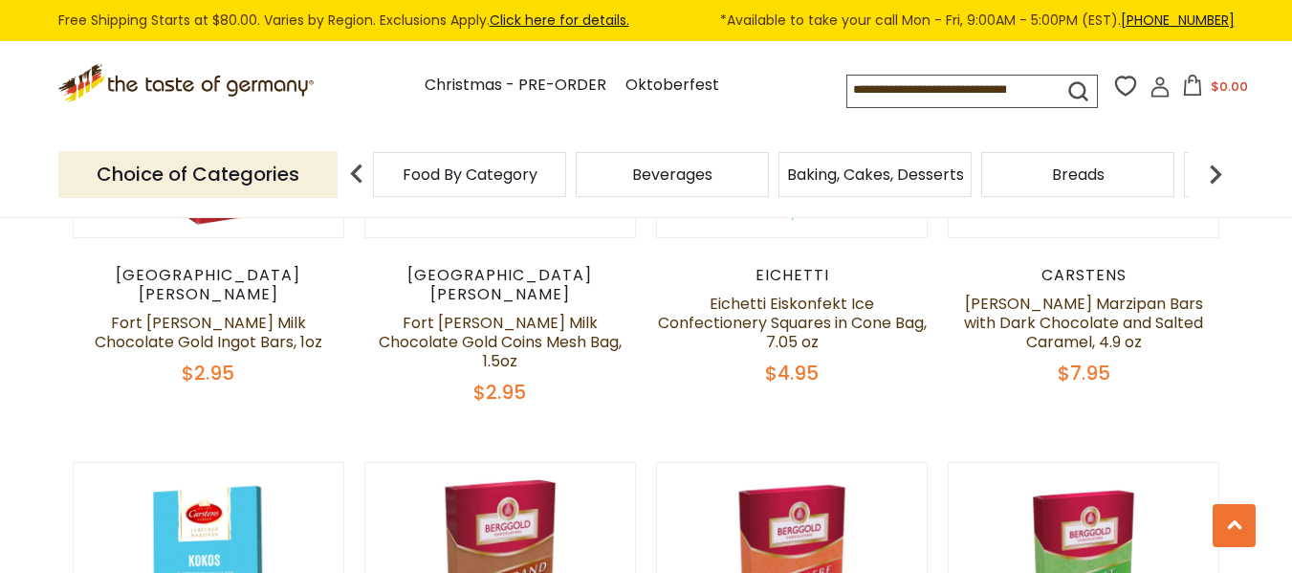
scroll to position [1400, 0]
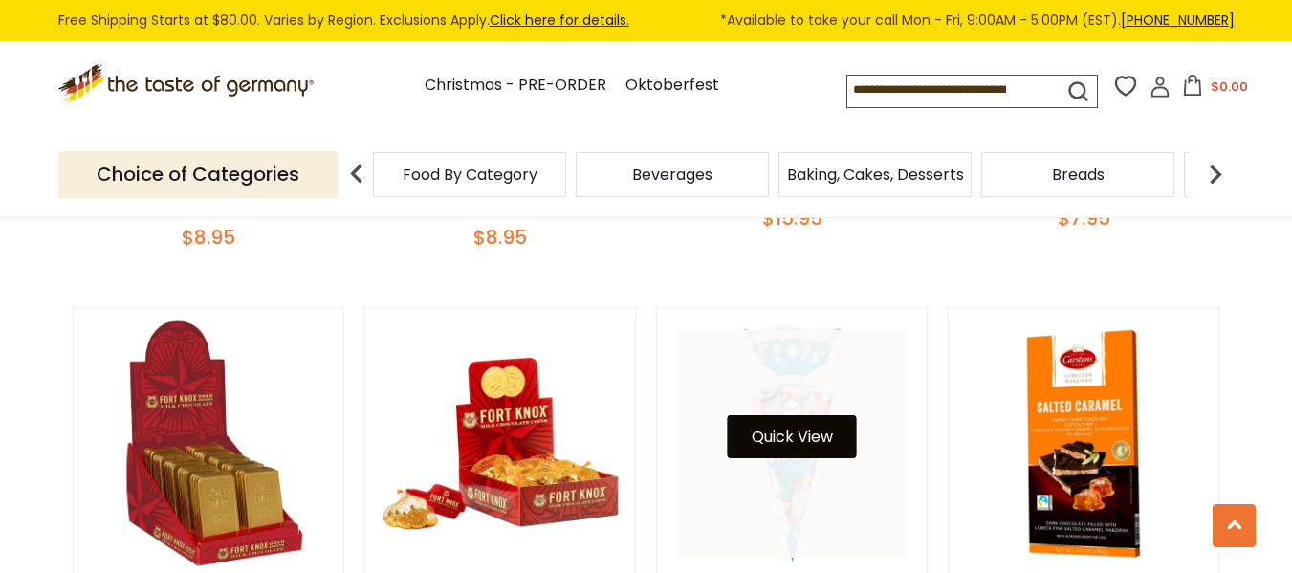
click at [795, 450] on button "Quick View" at bounding box center [792, 436] width 129 height 43
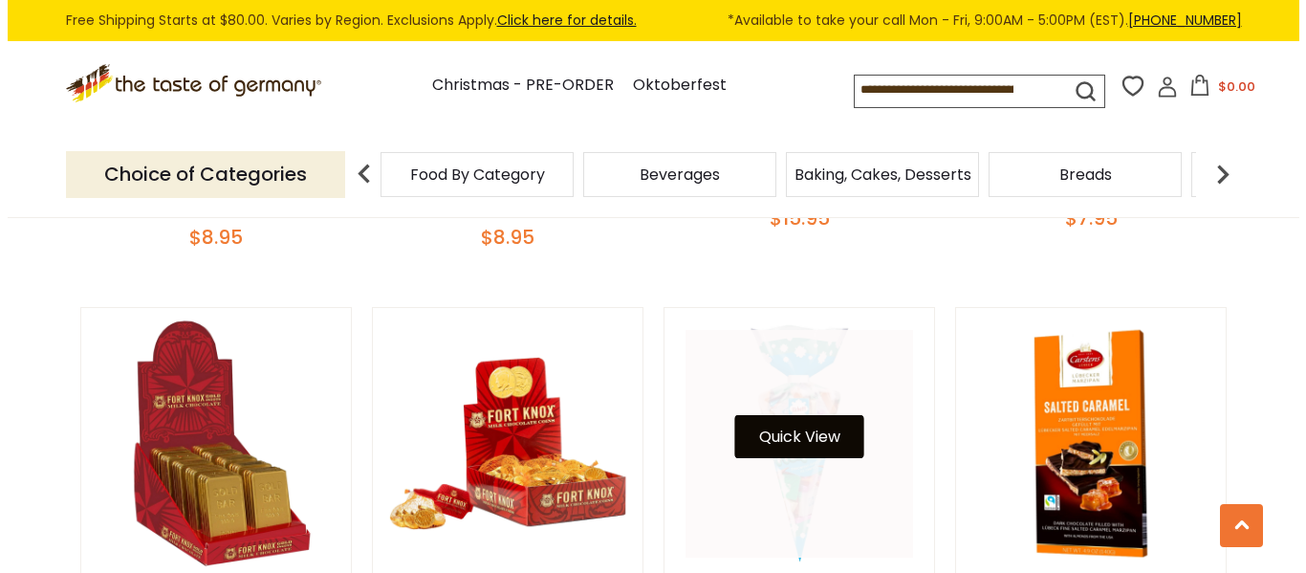
scroll to position [1403, 0]
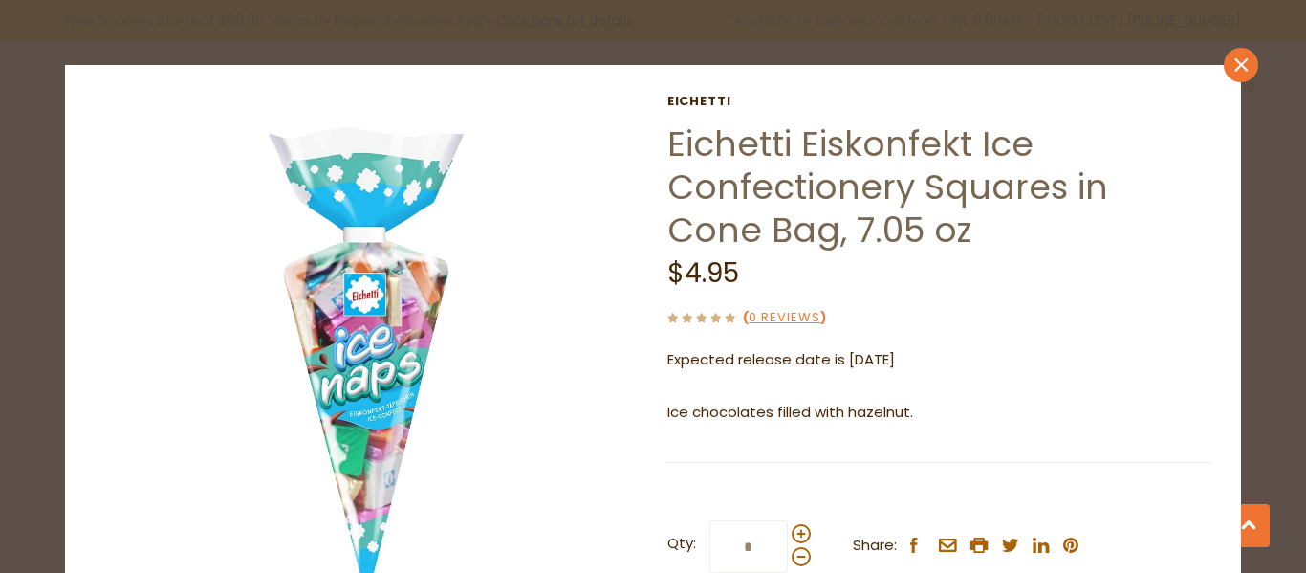
click at [1233, 59] on icon "close" at bounding box center [1240, 65] width 14 height 14
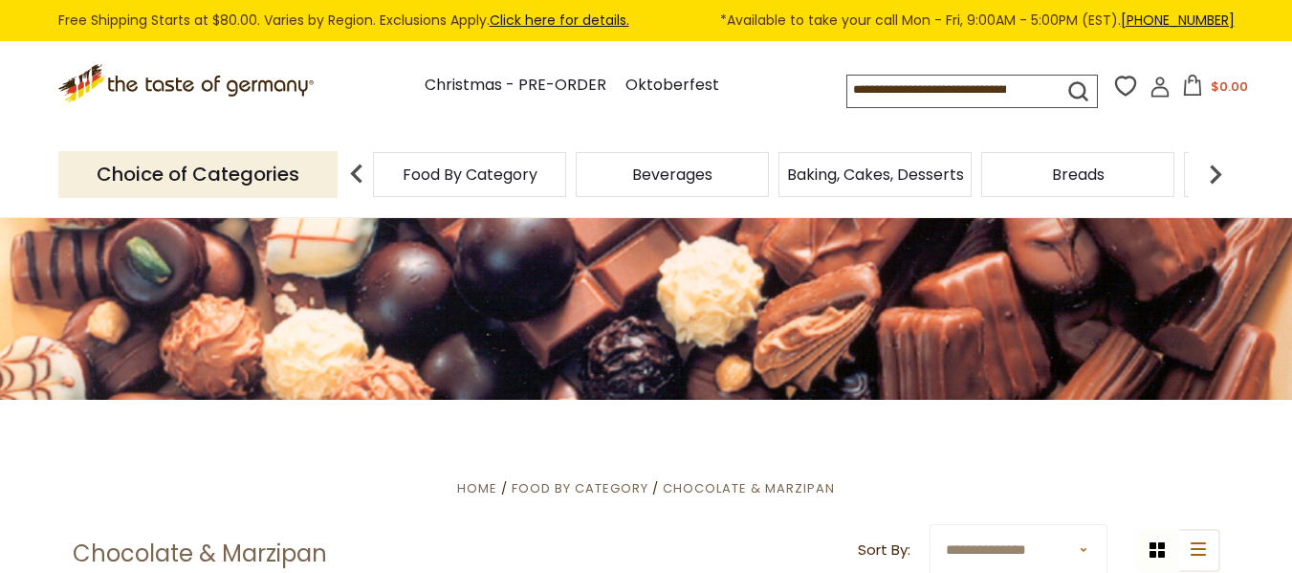
scroll to position [177, 0]
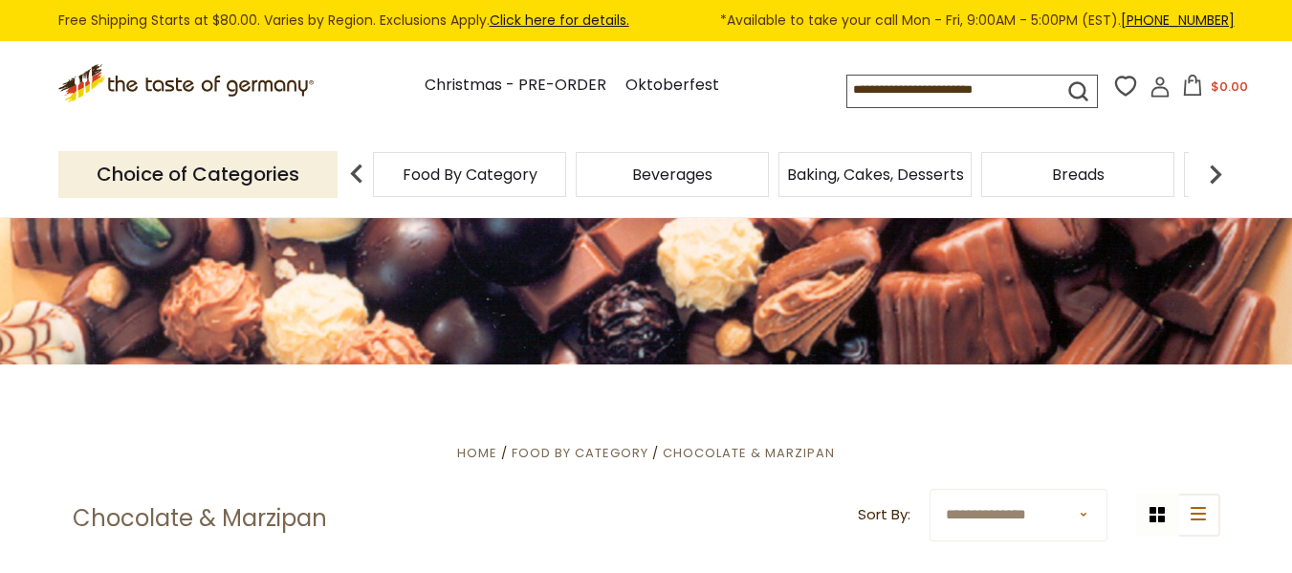
click at [1221, 171] on img at bounding box center [1215, 174] width 38 height 38
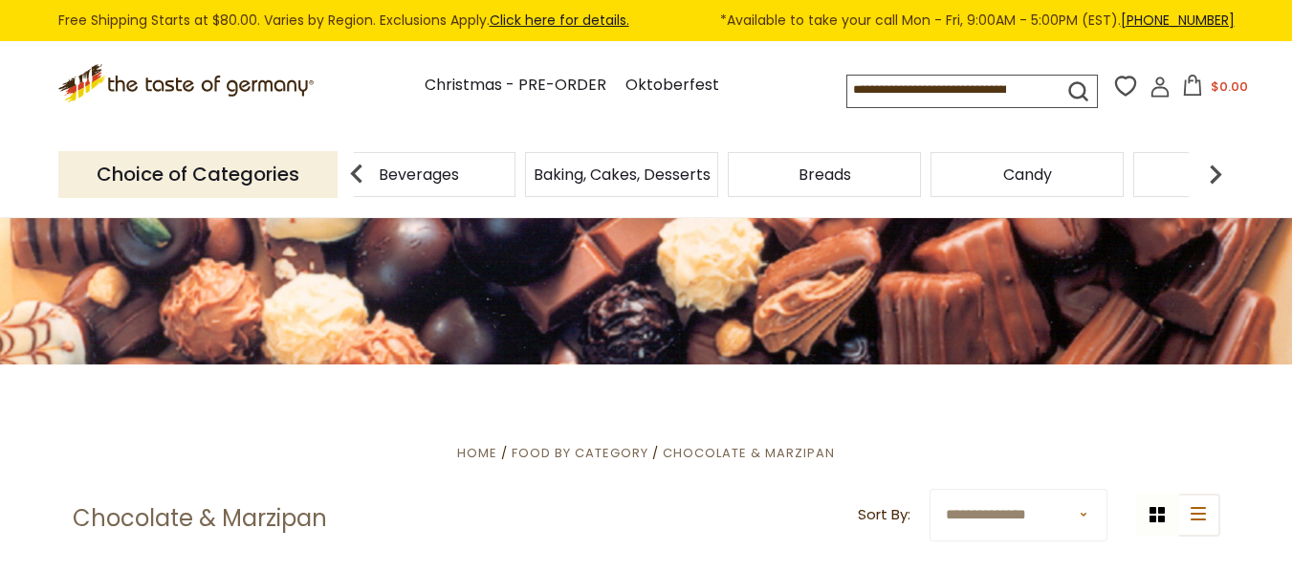
click at [1221, 171] on img at bounding box center [1215, 174] width 38 height 38
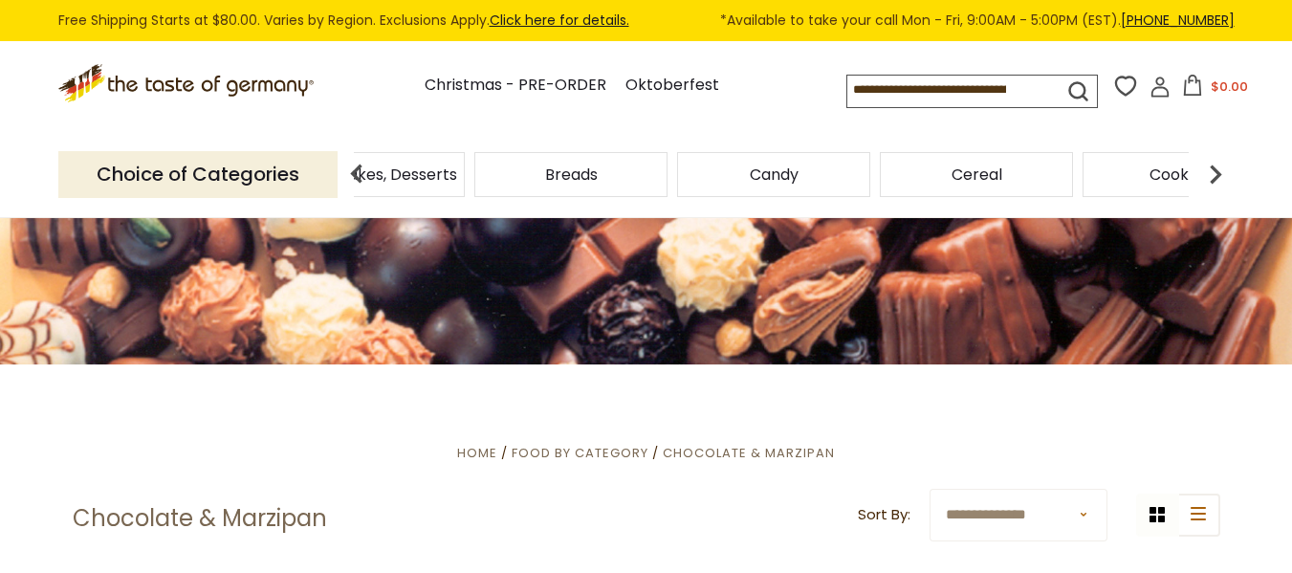
click at [1221, 171] on img at bounding box center [1215, 174] width 38 height 38
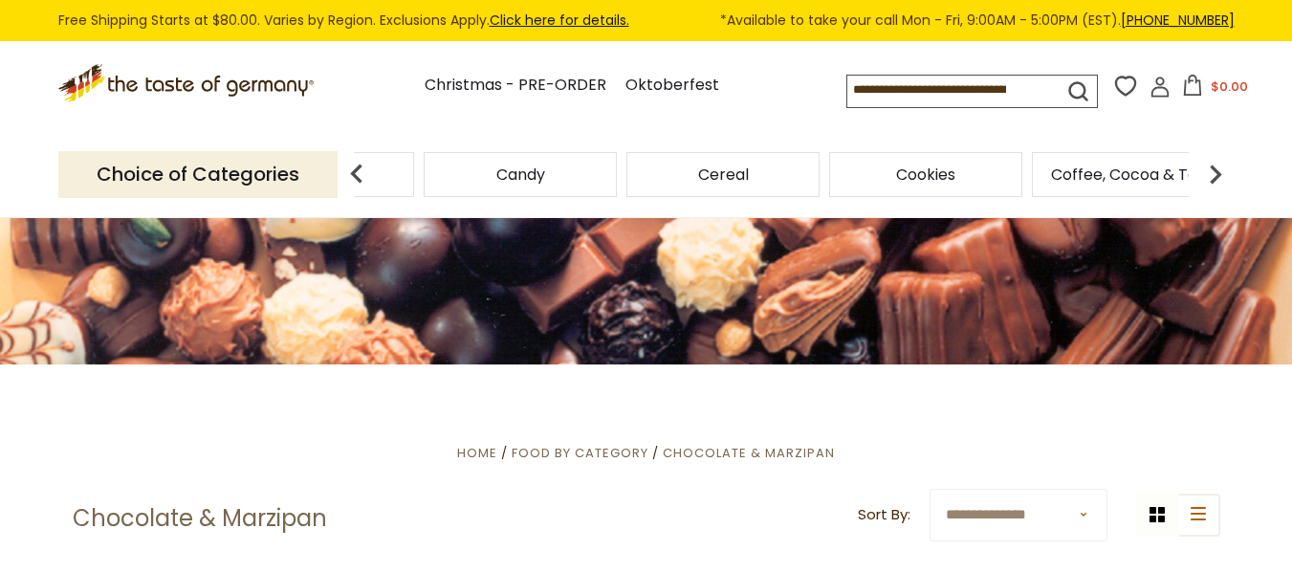
click at [1221, 171] on img at bounding box center [1215, 174] width 38 height 38
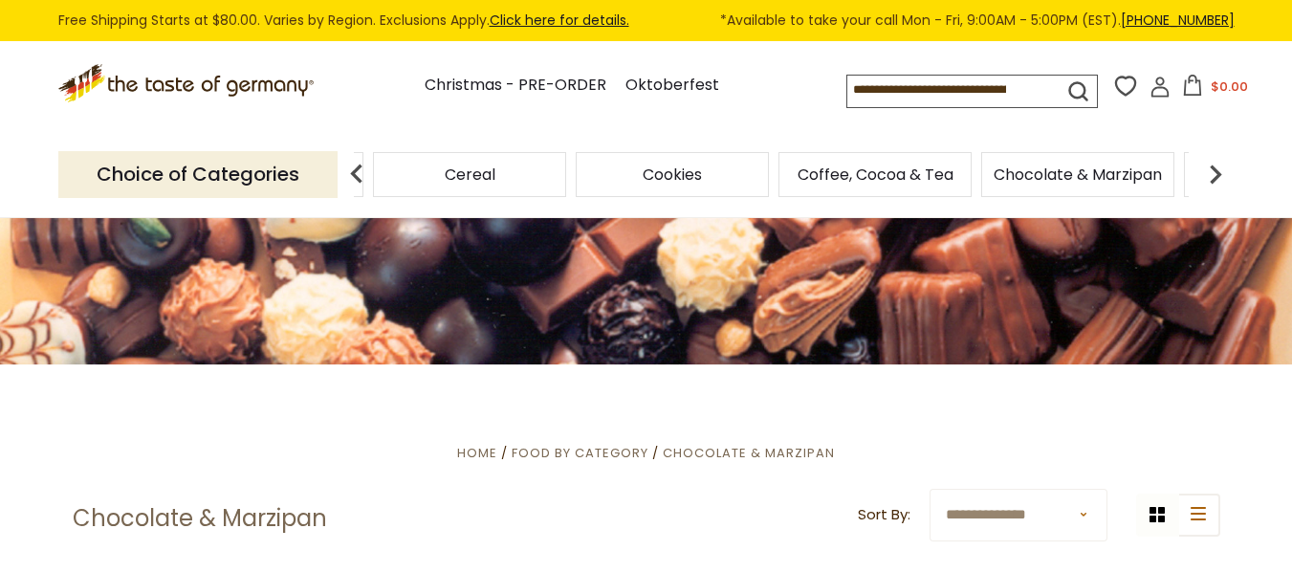
click at [1221, 171] on img at bounding box center [1215, 174] width 38 height 38
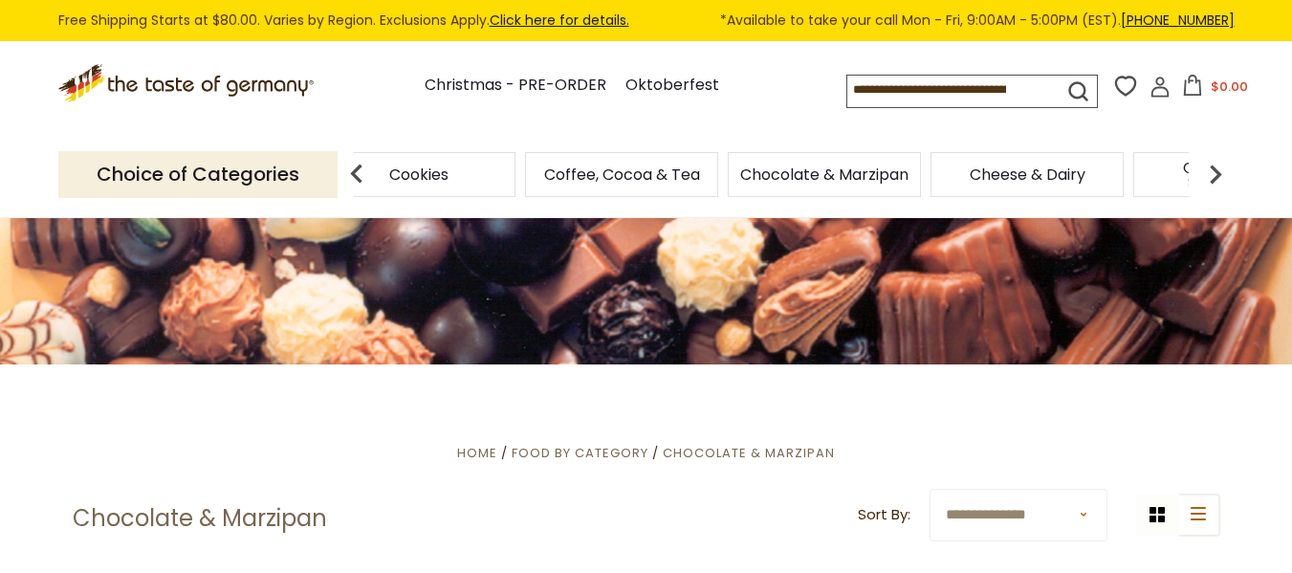
click at [1221, 171] on img at bounding box center [1215, 174] width 38 height 38
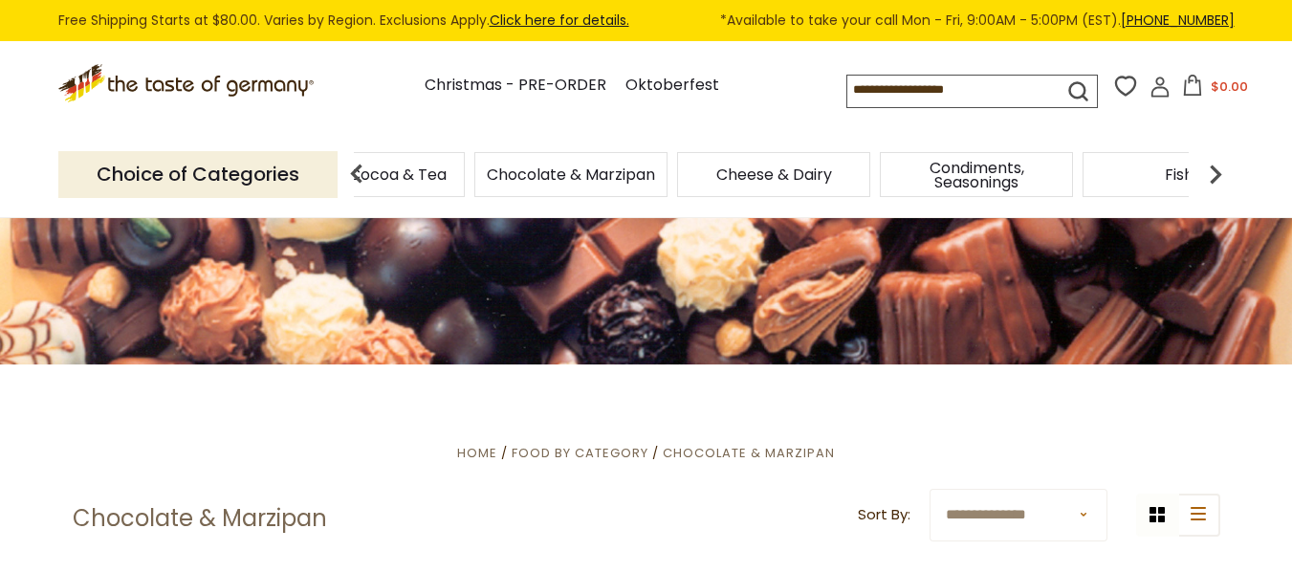
click at [1221, 171] on img at bounding box center [1215, 174] width 38 height 38
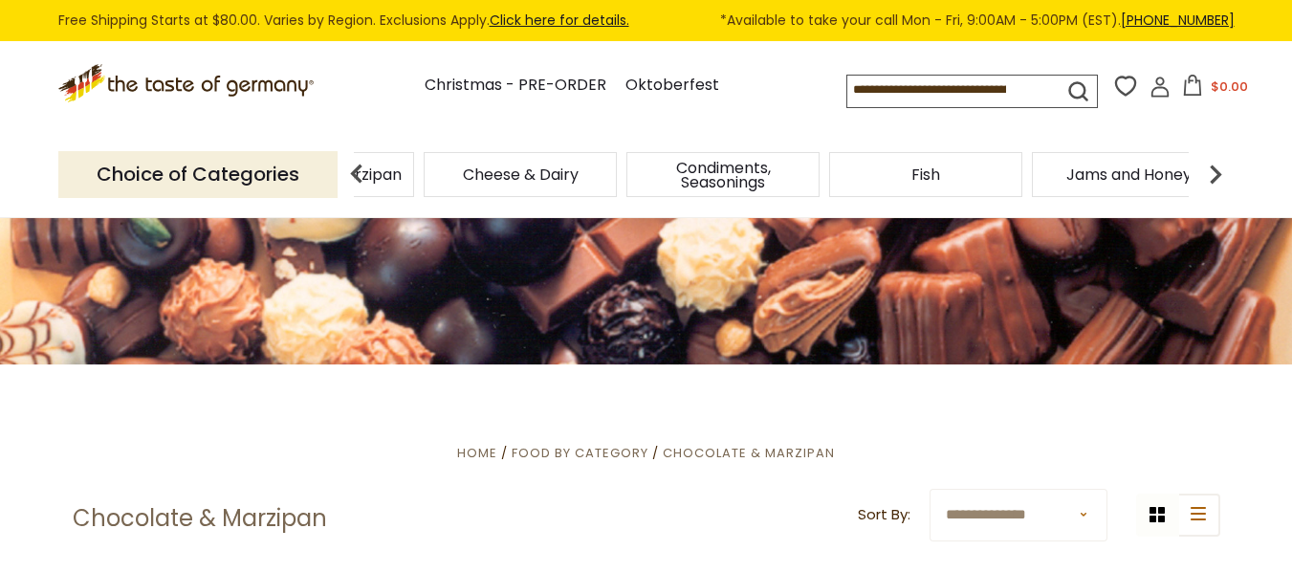
click at [1221, 171] on img at bounding box center [1215, 174] width 38 height 38
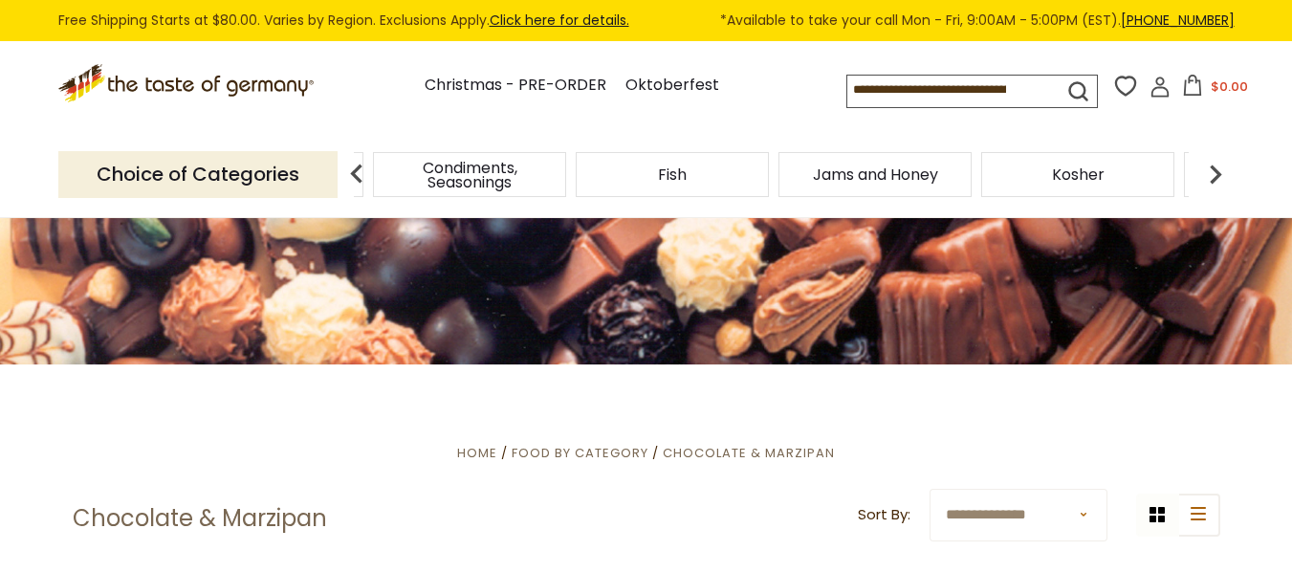
click at [1221, 171] on img at bounding box center [1215, 174] width 38 height 38
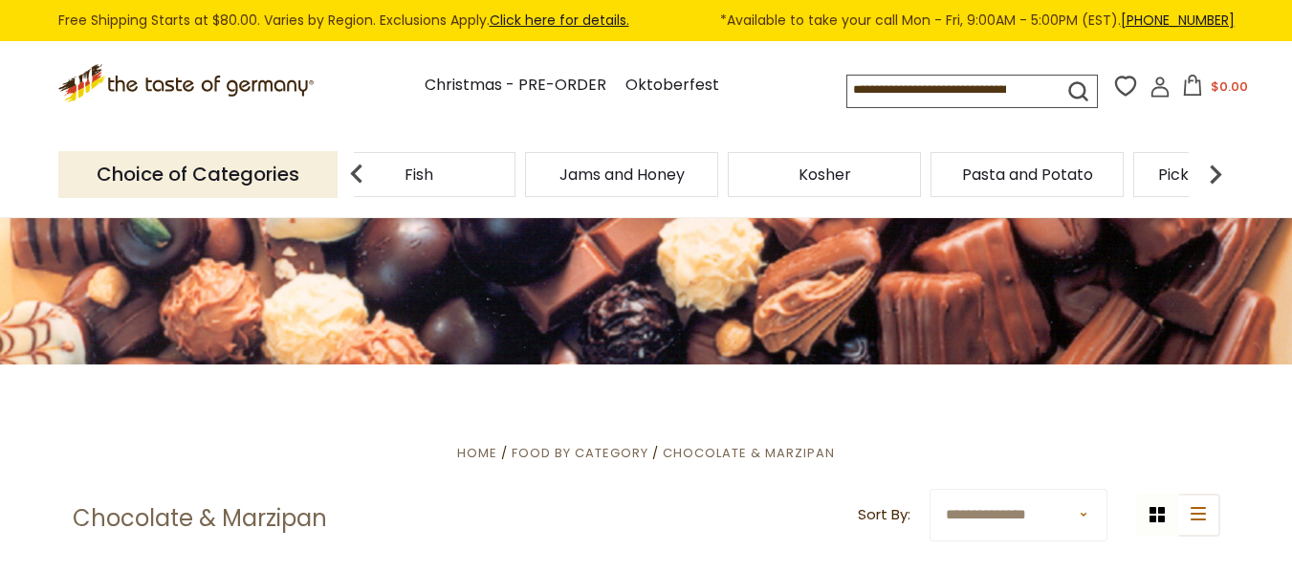
click at [1221, 171] on img at bounding box center [1215, 174] width 38 height 38
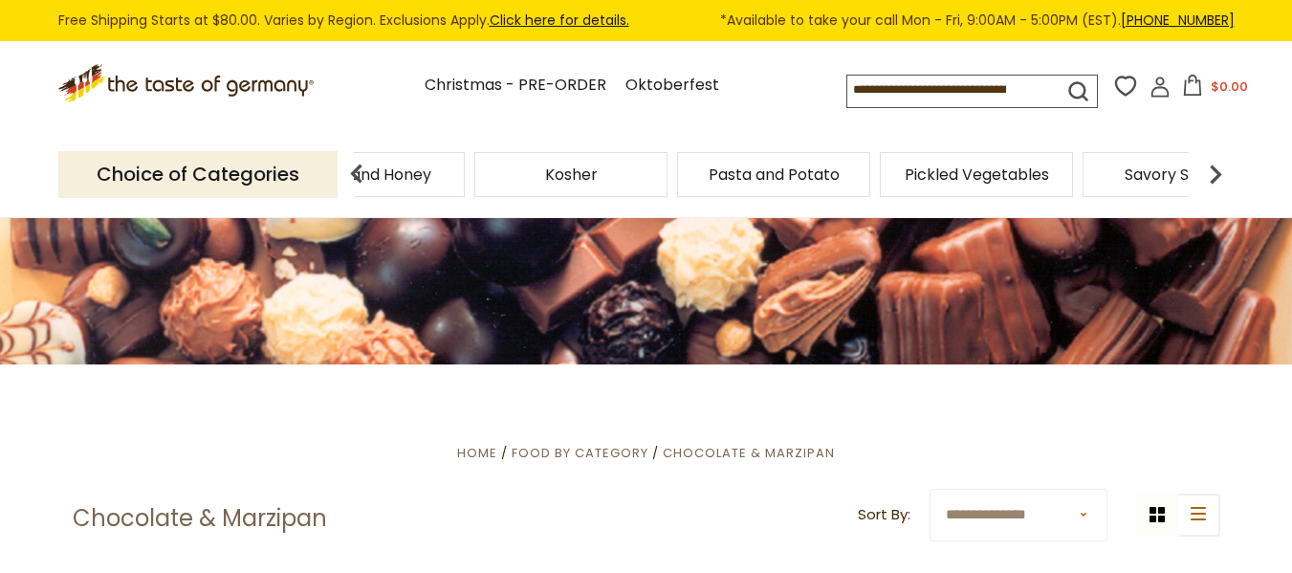
click at [1221, 171] on img at bounding box center [1215, 174] width 38 height 38
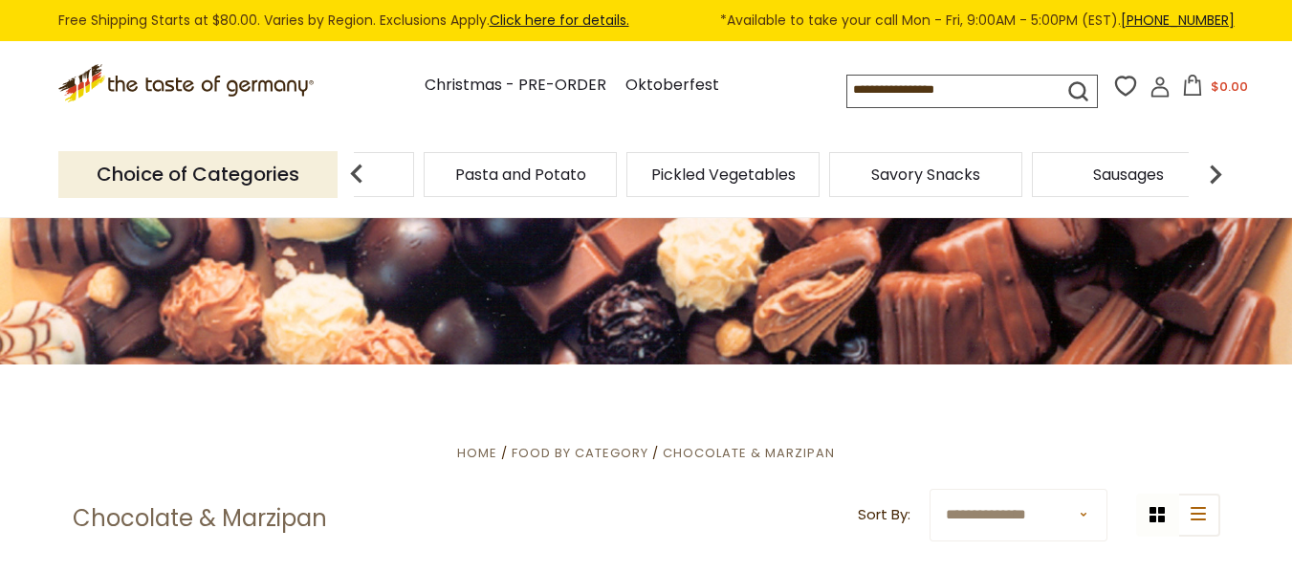
click at [1221, 171] on img at bounding box center [1215, 174] width 38 height 38
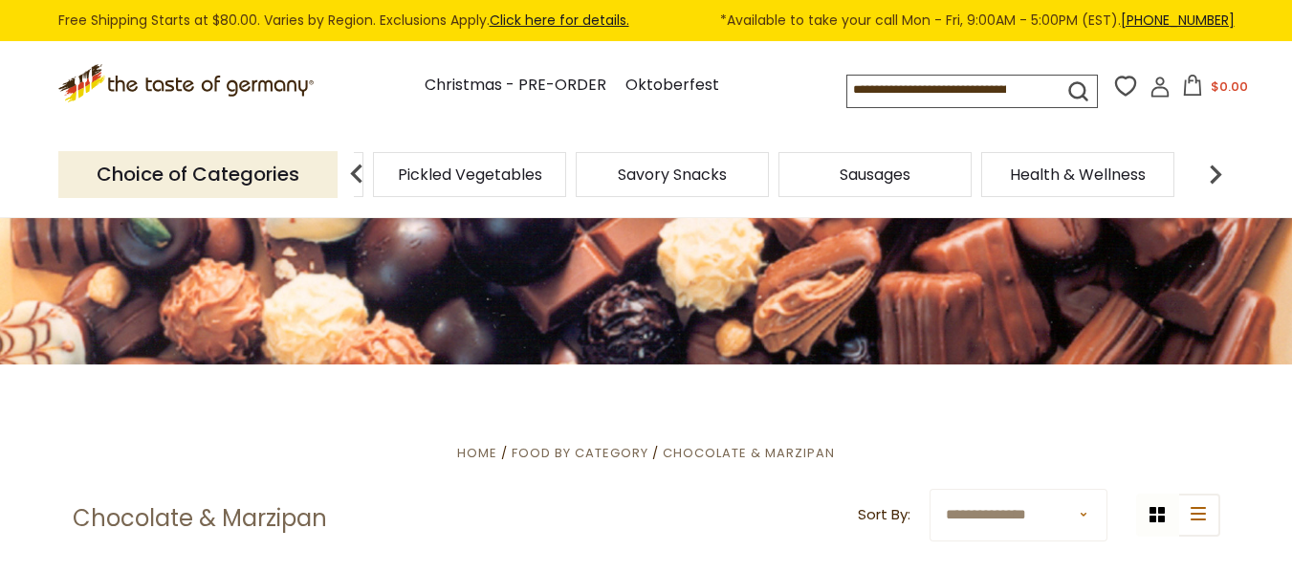
click at [1221, 171] on img at bounding box center [1215, 174] width 38 height 38
click at [563, 169] on span "Pickled Vegetables" at bounding box center [502, 174] width 144 height 14
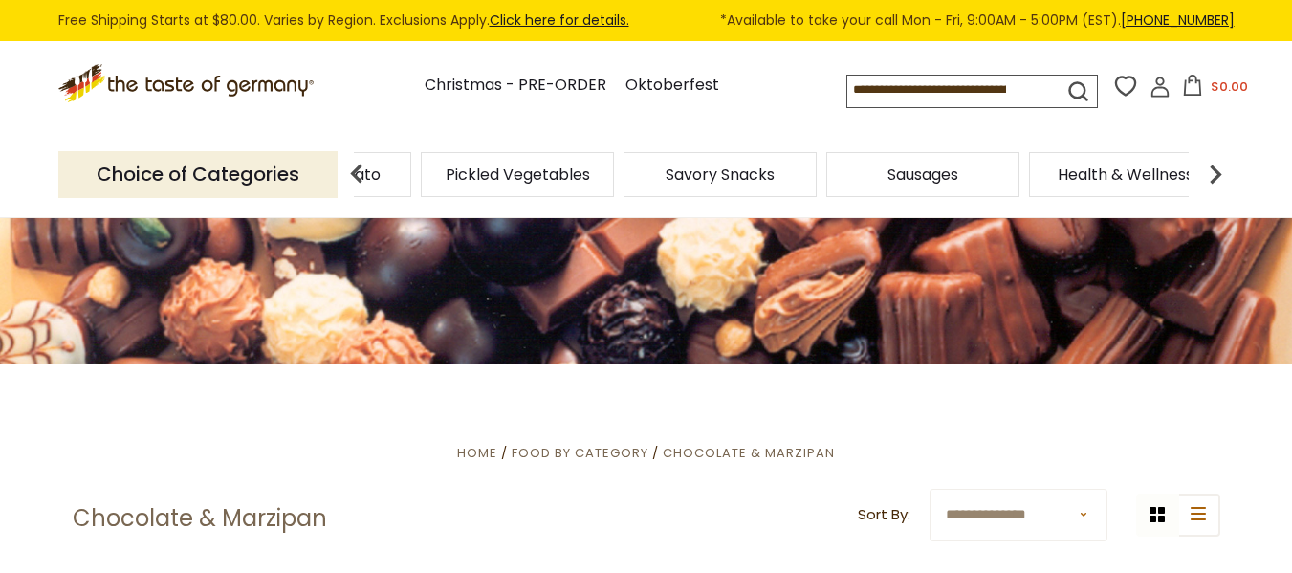
click at [563, 169] on span "Pickled Vegetables" at bounding box center [518, 174] width 144 height 14
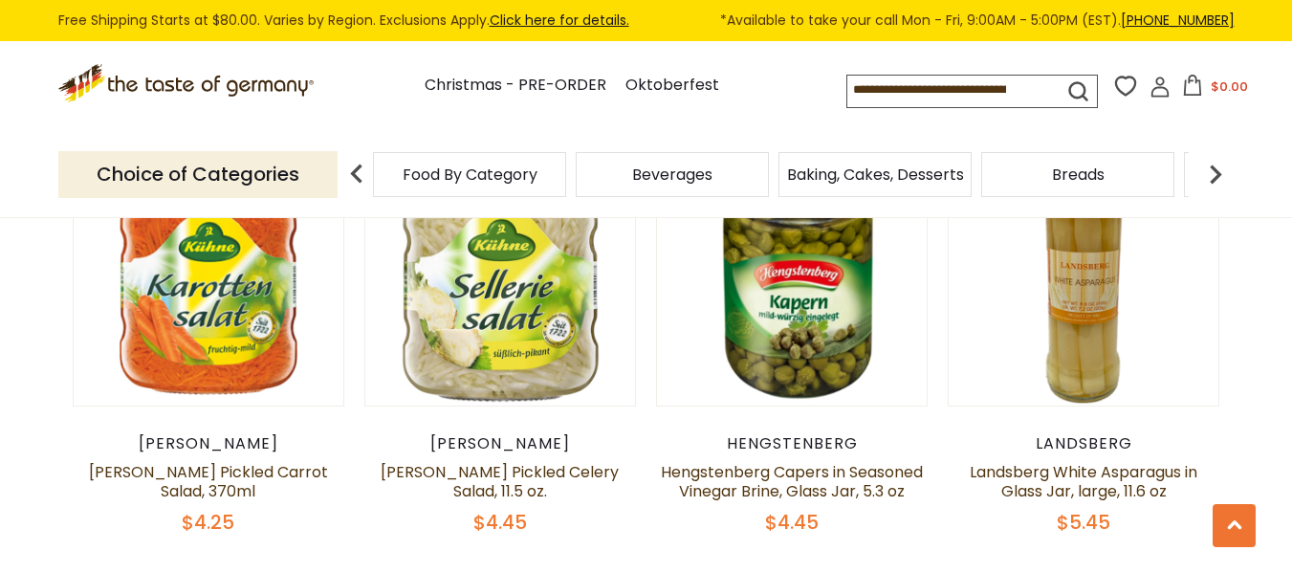
scroll to position [3805, 0]
